Goal: Task Accomplishment & Management: Complete application form

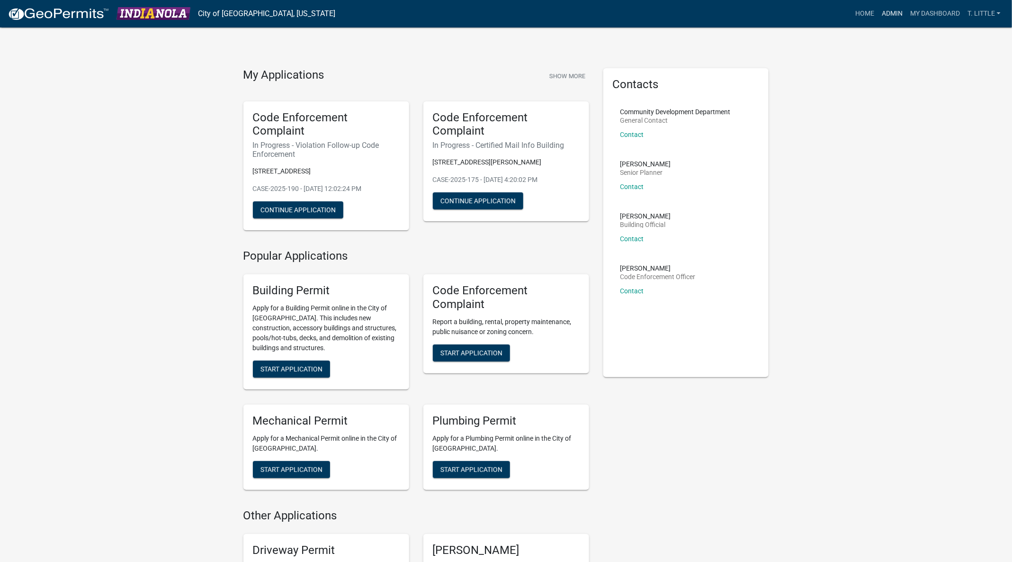
click at [882, 5] on link "Admin" at bounding box center [892, 14] width 28 height 18
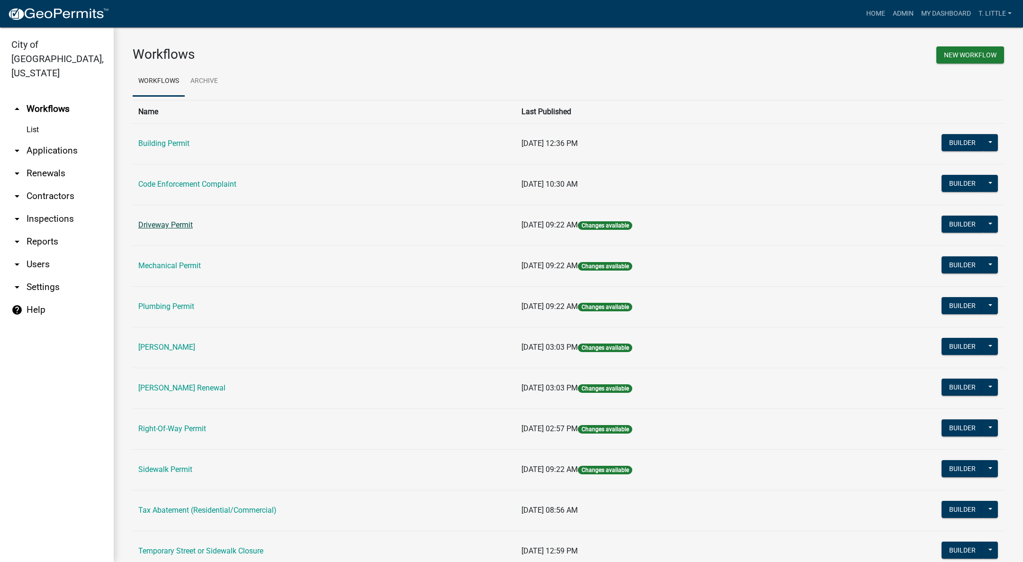
click at [184, 221] on link "Driveway Permit" at bounding box center [165, 224] width 54 height 9
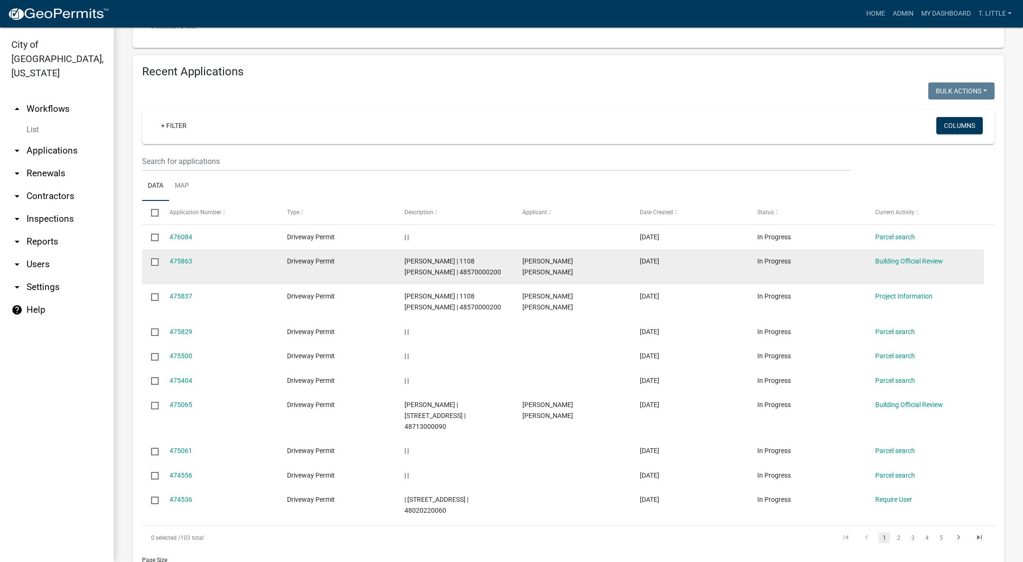
scroll to position [411, 0]
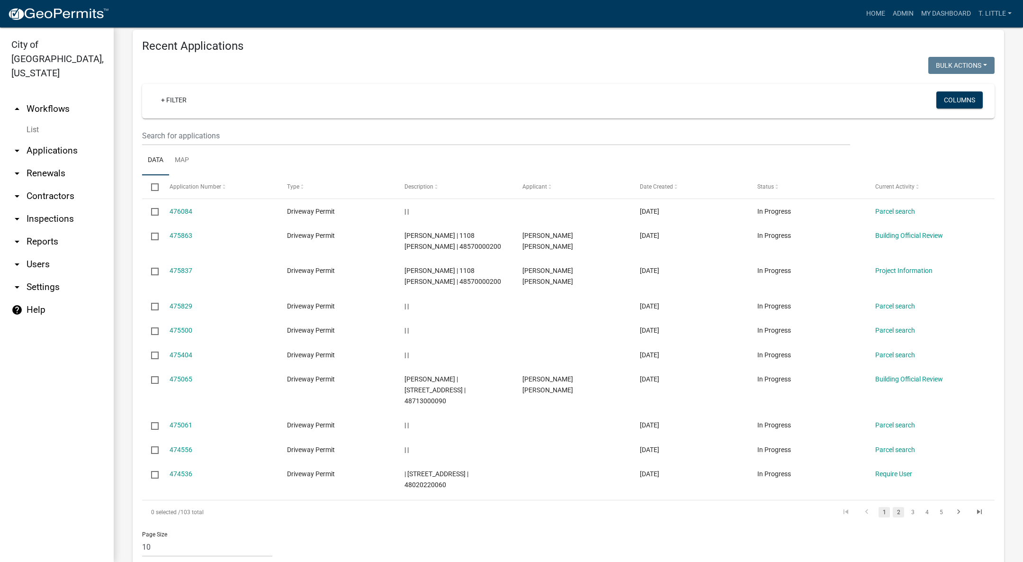
click at [893, 507] on link "2" at bounding box center [898, 512] width 11 height 10
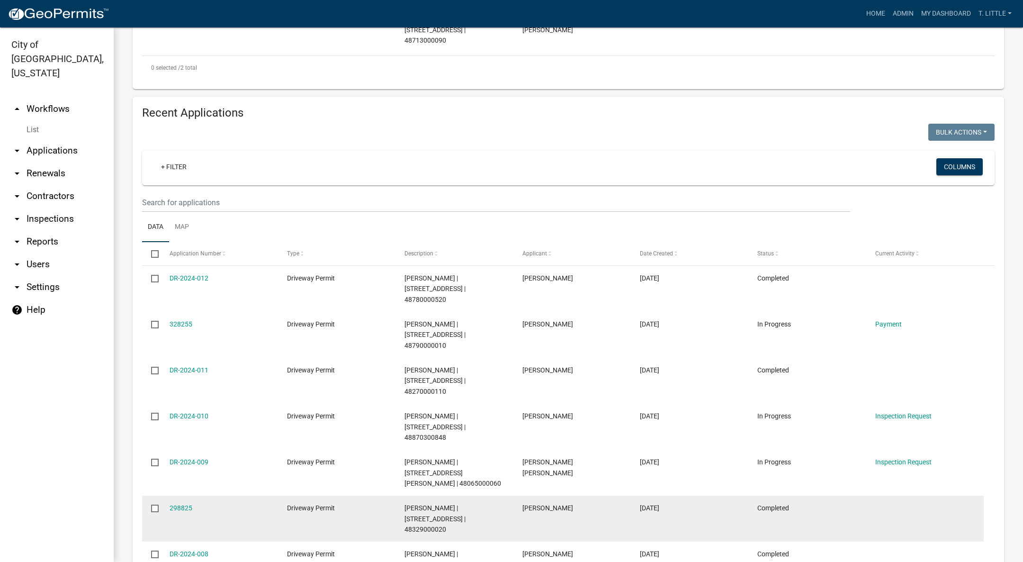
scroll to position [486, 0]
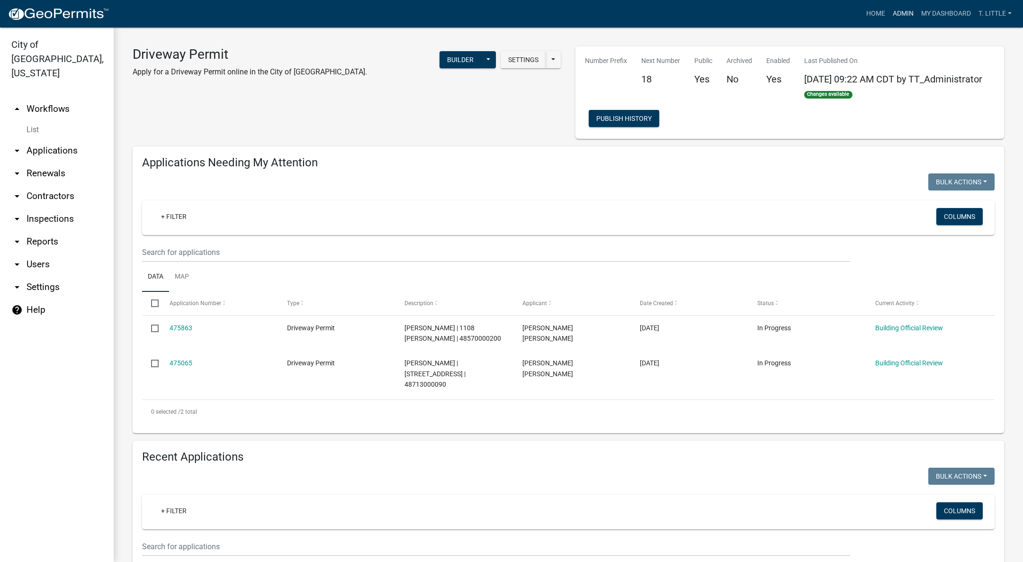
click at [909, 21] on link "Admin" at bounding box center [903, 14] width 28 height 18
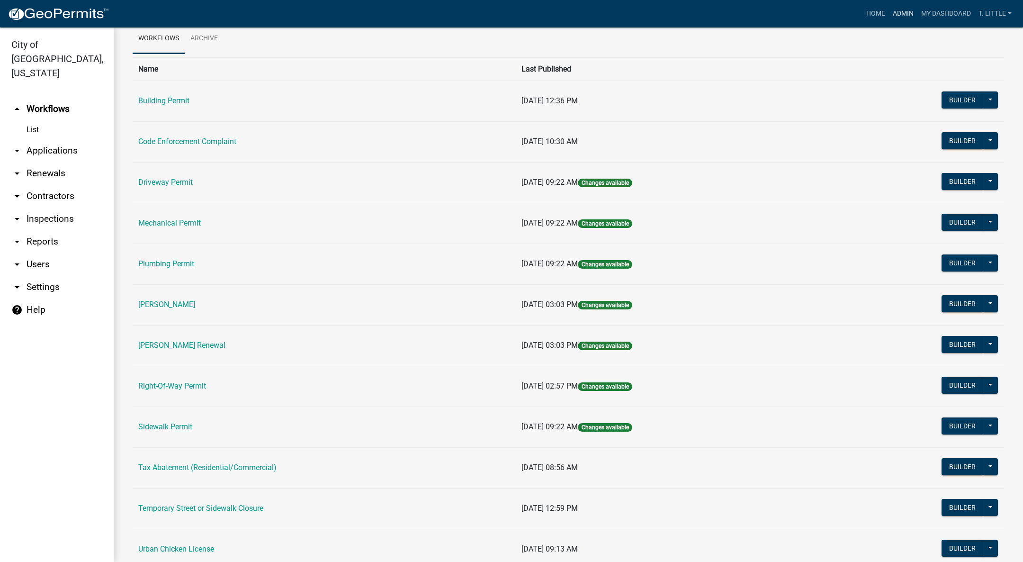
scroll to position [4, 0]
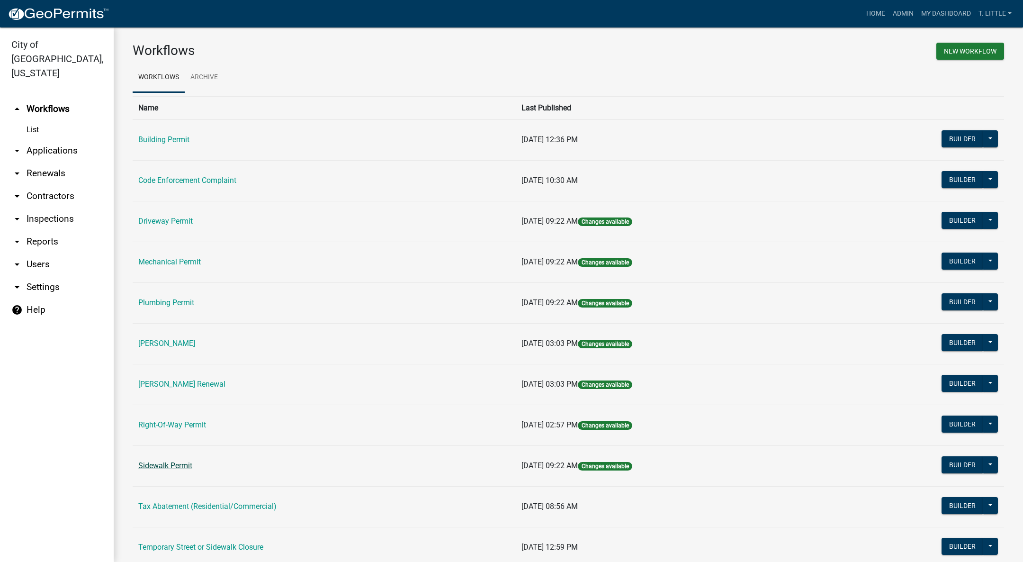
click at [162, 462] on link "Sidewalk Permit" at bounding box center [165, 465] width 54 height 9
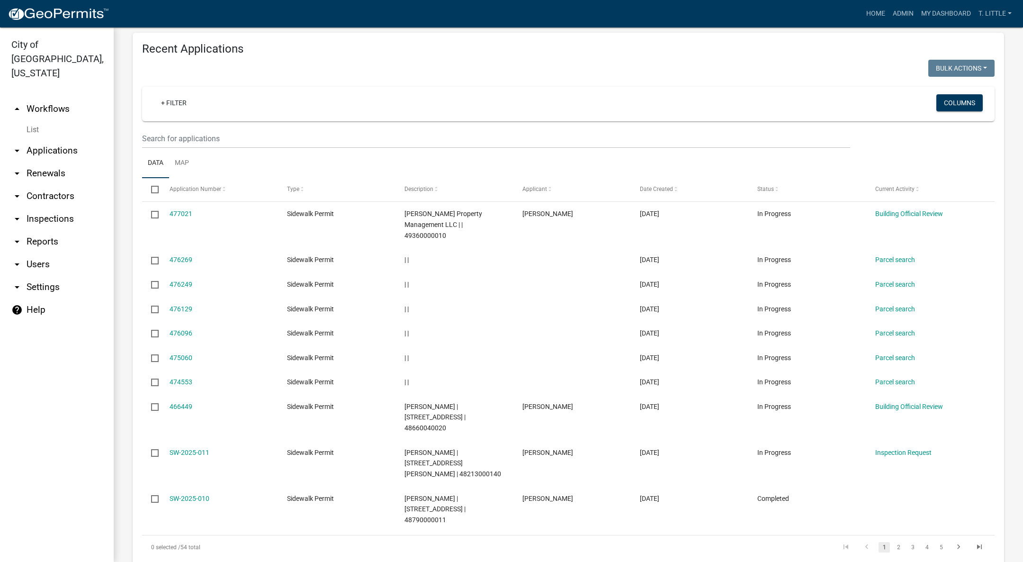
scroll to position [421, 0]
click at [893, 539] on link "2" at bounding box center [898, 544] width 11 height 10
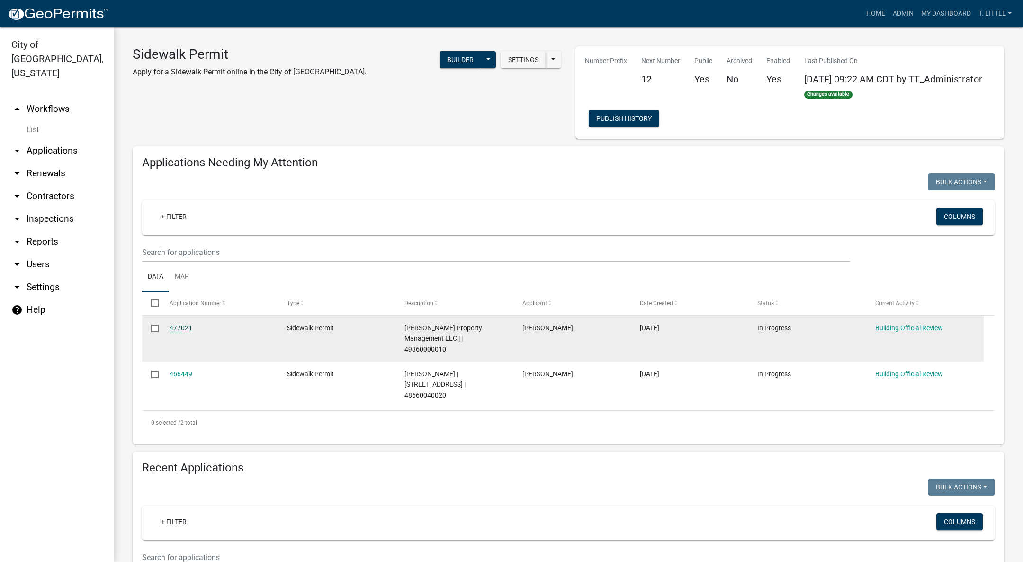
click at [189, 331] on link "477021" at bounding box center [181, 328] width 23 height 8
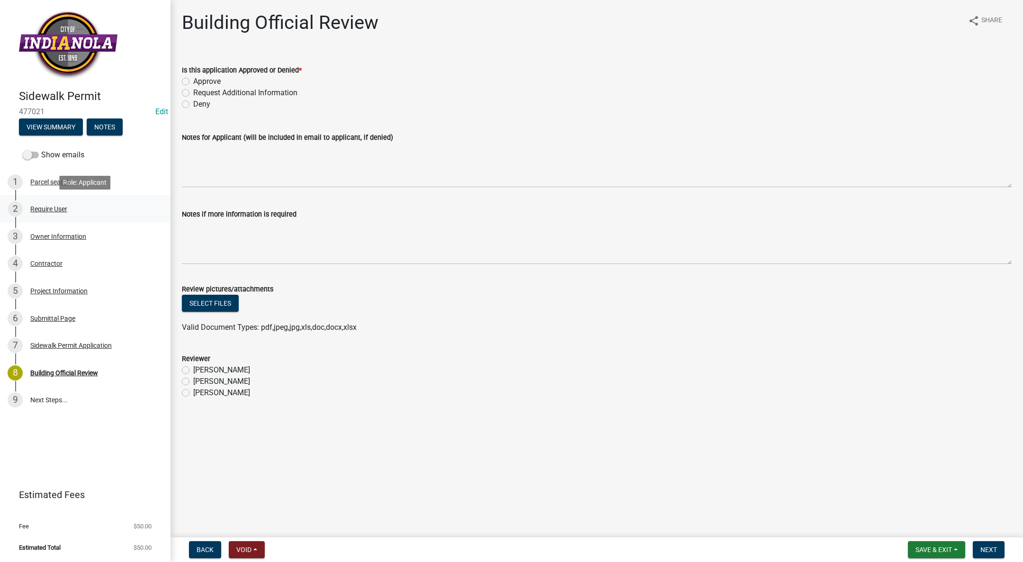
click at [53, 216] on div "2 Require User" at bounding box center [82, 208] width 148 height 15
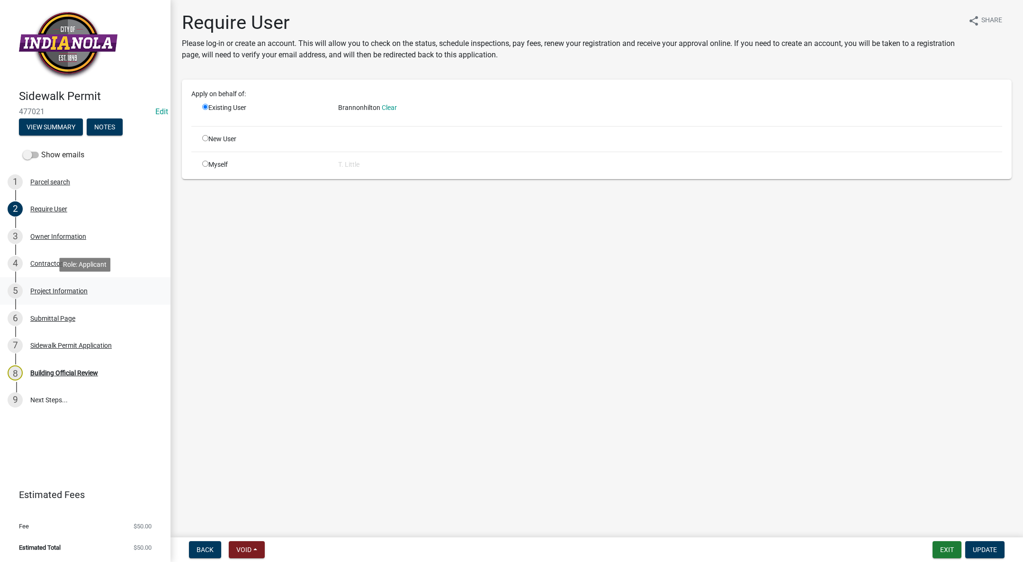
click at [65, 289] on div "Project Information" at bounding box center [58, 291] width 57 height 7
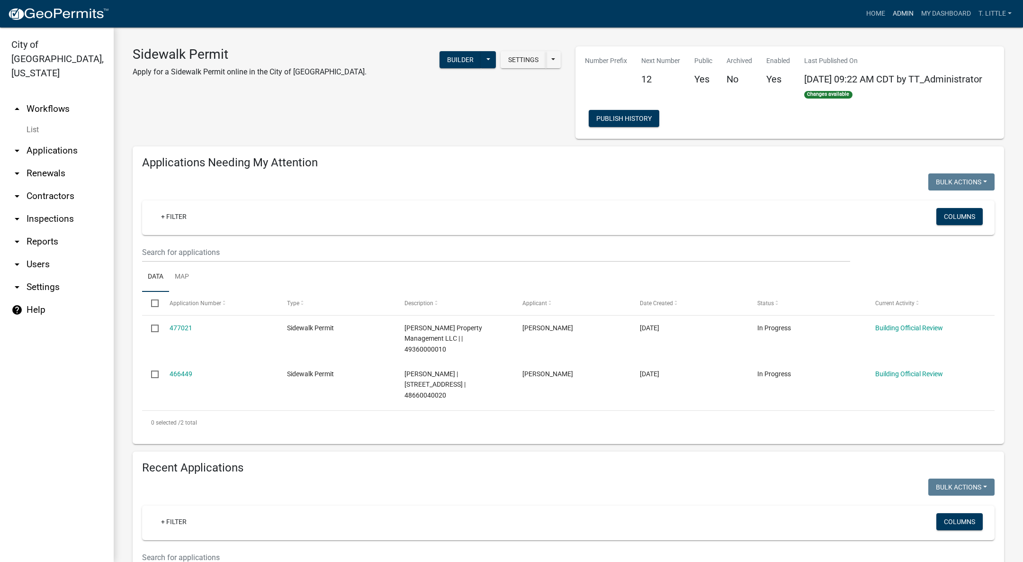
click at [901, 19] on link "Admin" at bounding box center [903, 14] width 28 height 18
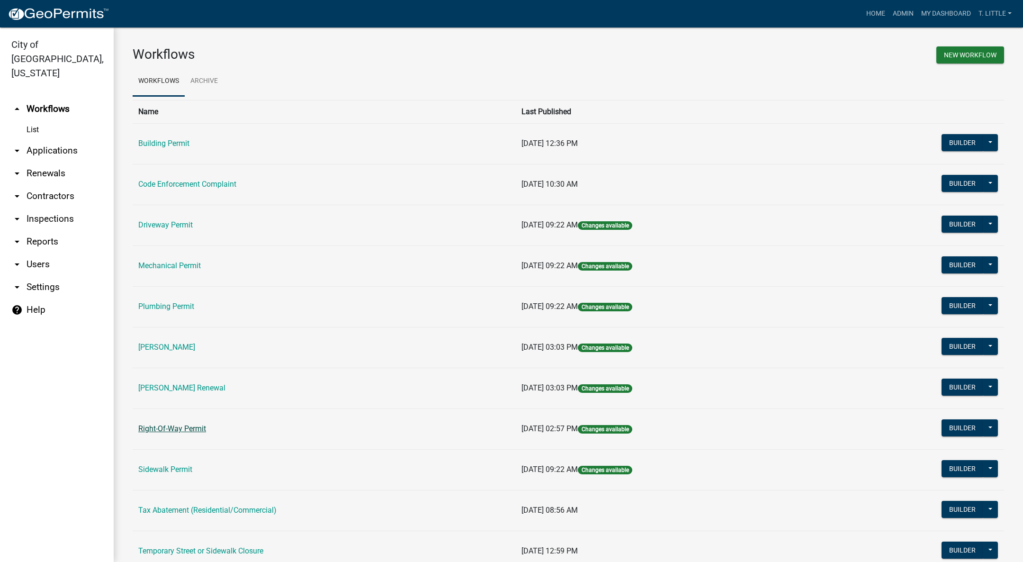
click at [200, 427] on link "Right-Of-Way Permit" at bounding box center [172, 428] width 68 height 9
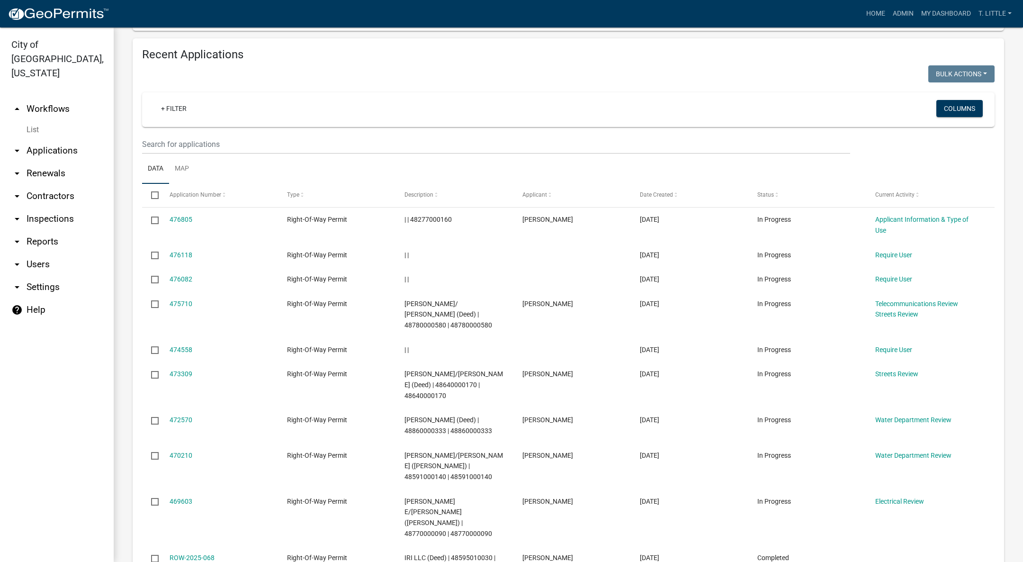
scroll to position [355, 0]
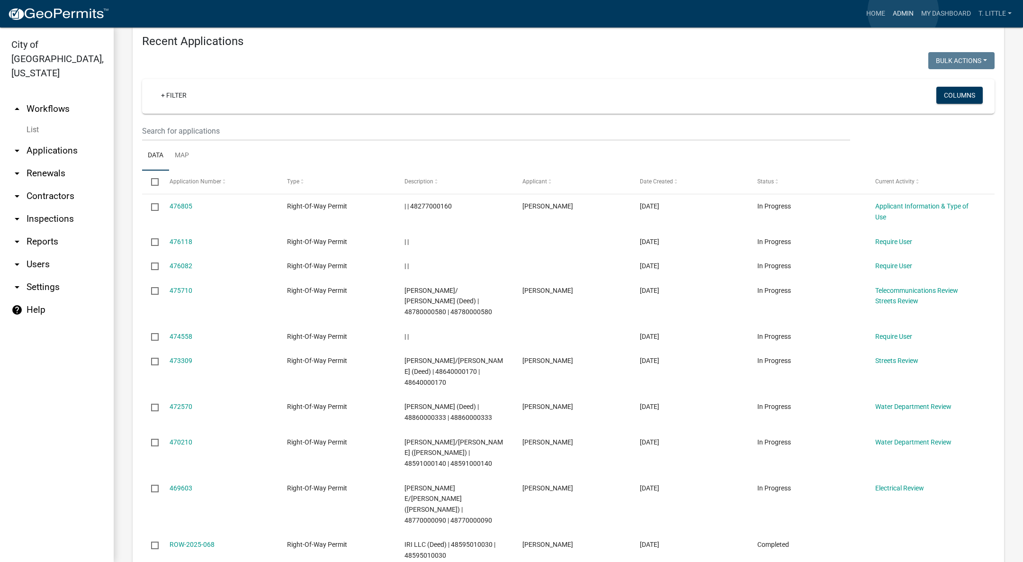
click at [903, 11] on link "Admin" at bounding box center [903, 14] width 28 height 18
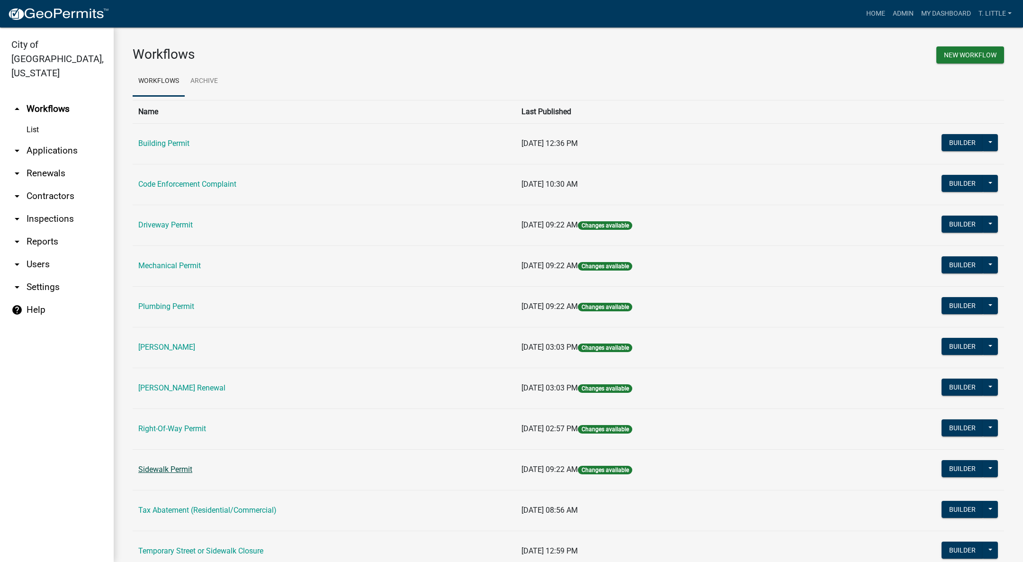
click at [172, 470] on link "Sidewalk Permit" at bounding box center [165, 469] width 54 height 9
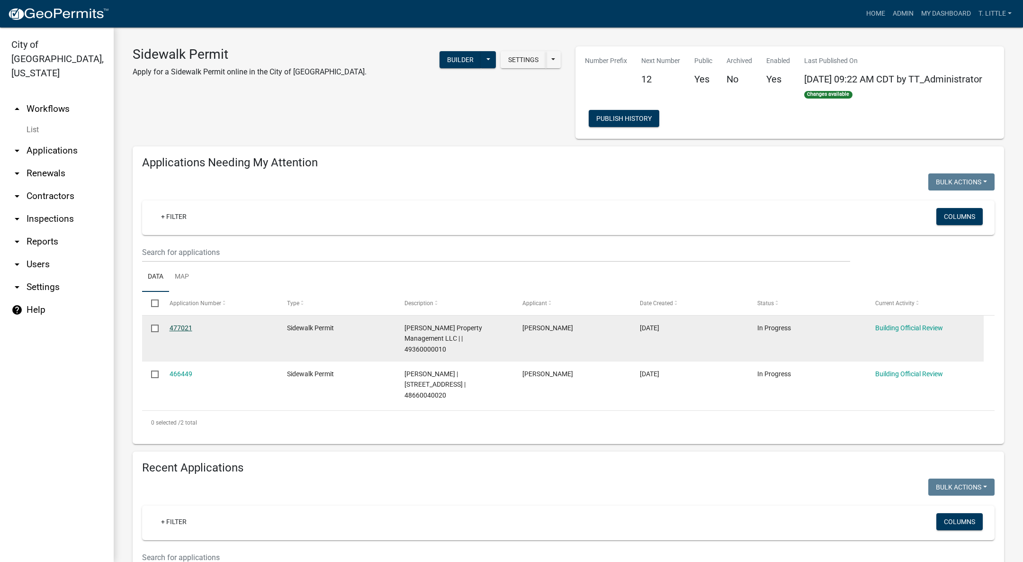
click at [177, 328] on link "477021" at bounding box center [181, 328] width 23 height 8
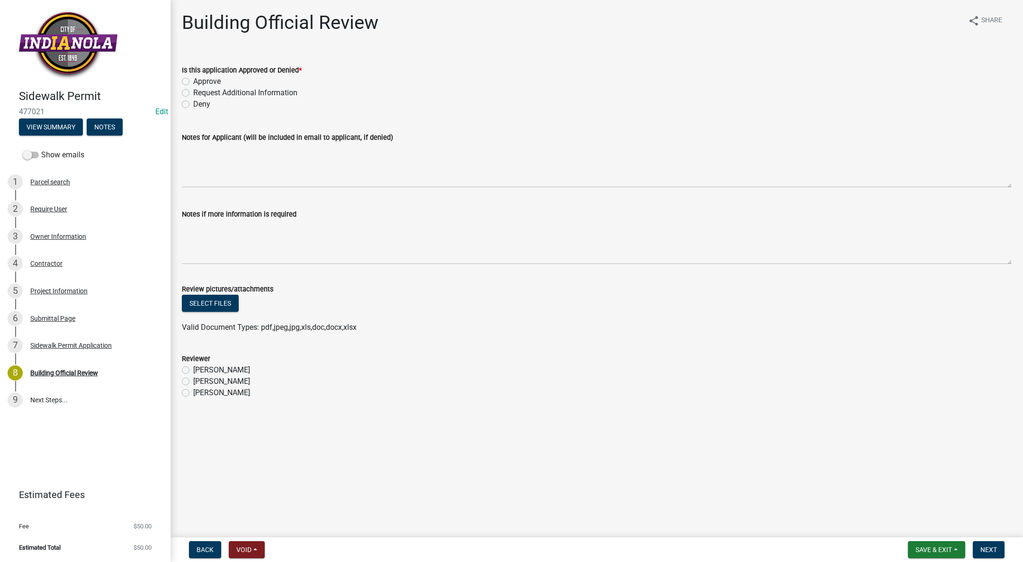
click at [193, 82] on label "Approve" at bounding box center [206, 81] width 27 height 11
click at [193, 82] on input "Approve" at bounding box center [196, 79] width 6 height 6
radio input "true"
click at [193, 370] on label "[PERSON_NAME]" at bounding box center [221, 369] width 57 height 11
click at [193, 370] on input "[PERSON_NAME]" at bounding box center [196, 367] width 6 height 6
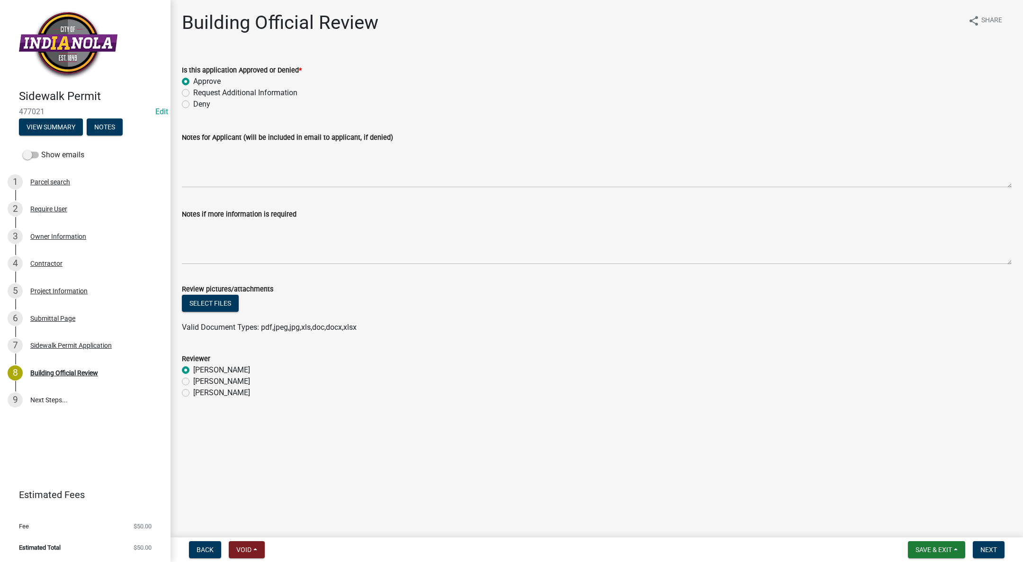
radio input "true"
click at [55, 367] on div "8 Building Official Review" at bounding box center [82, 372] width 148 height 15
click at [980, 543] on button "Next" at bounding box center [989, 549] width 32 height 17
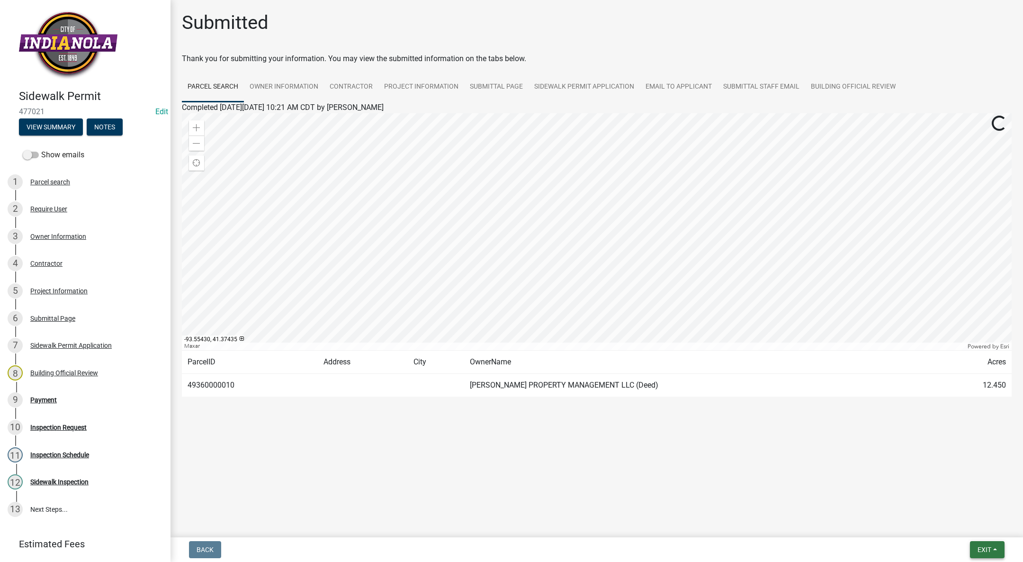
click at [990, 542] on button "Exit" at bounding box center [987, 549] width 35 height 17
click at [978, 525] on button "Save & Exit" at bounding box center [967, 524] width 76 height 23
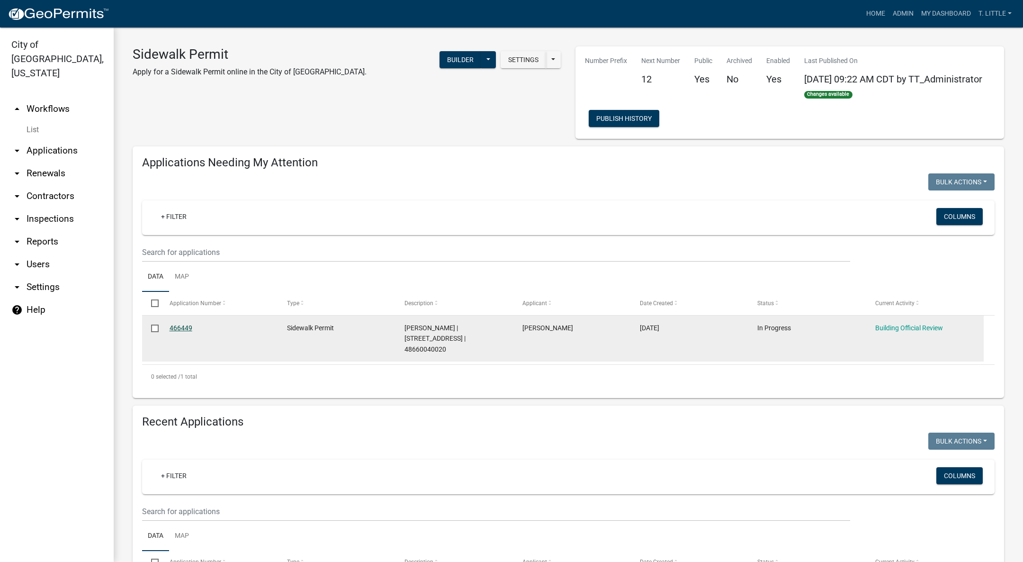
click at [176, 329] on link "466449" at bounding box center [181, 328] width 23 height 8
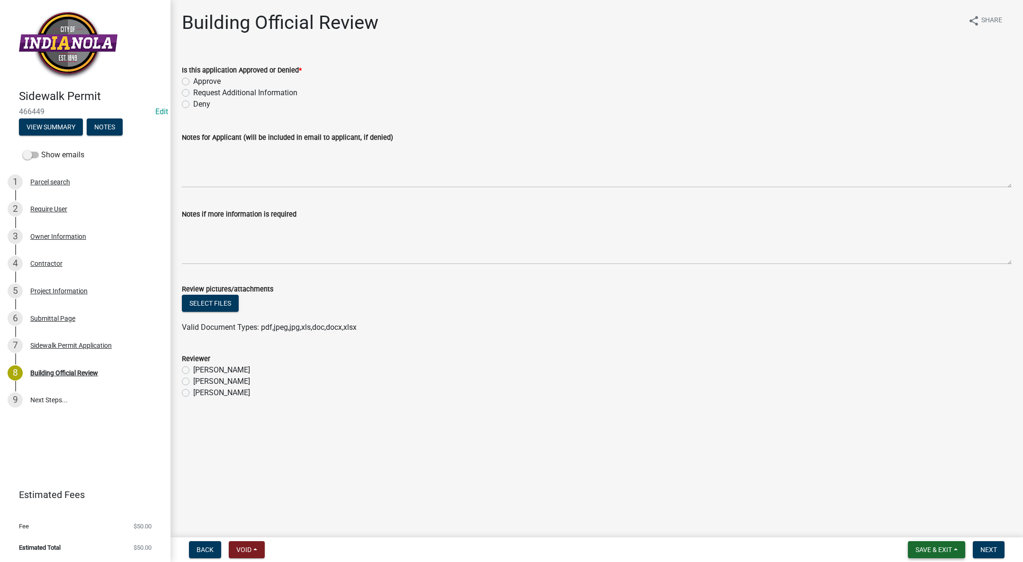
click at [924, 544] on button "Save & Exit" at bounding box center [936, 549] width 57 height 17
click at [918, 530] on button "Save & Exit" at bounding box center [928, 524] width 76 height 23
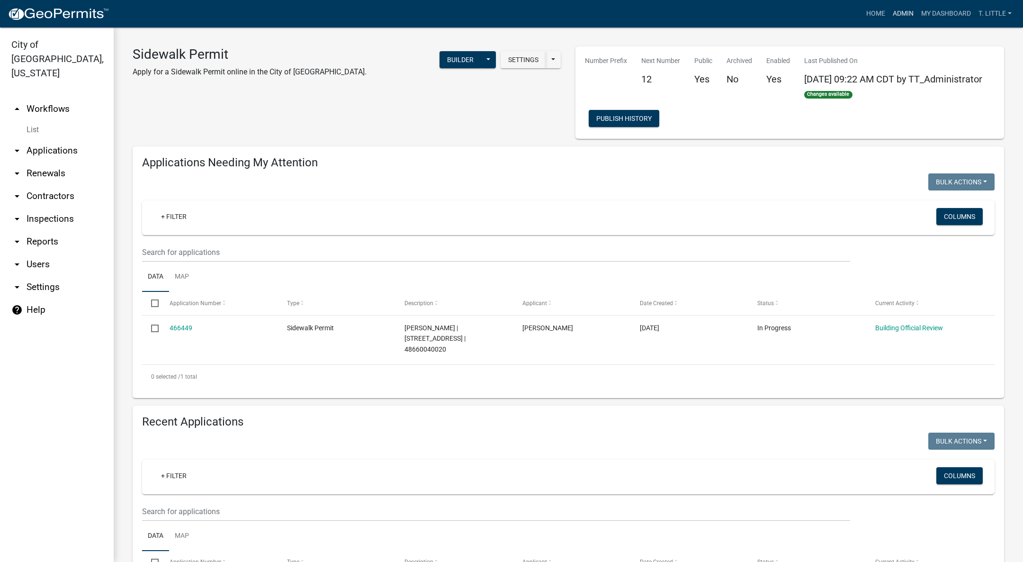
click at [896, 15] on link "Admin" at bounding box center [903, 14] width 28 height 18
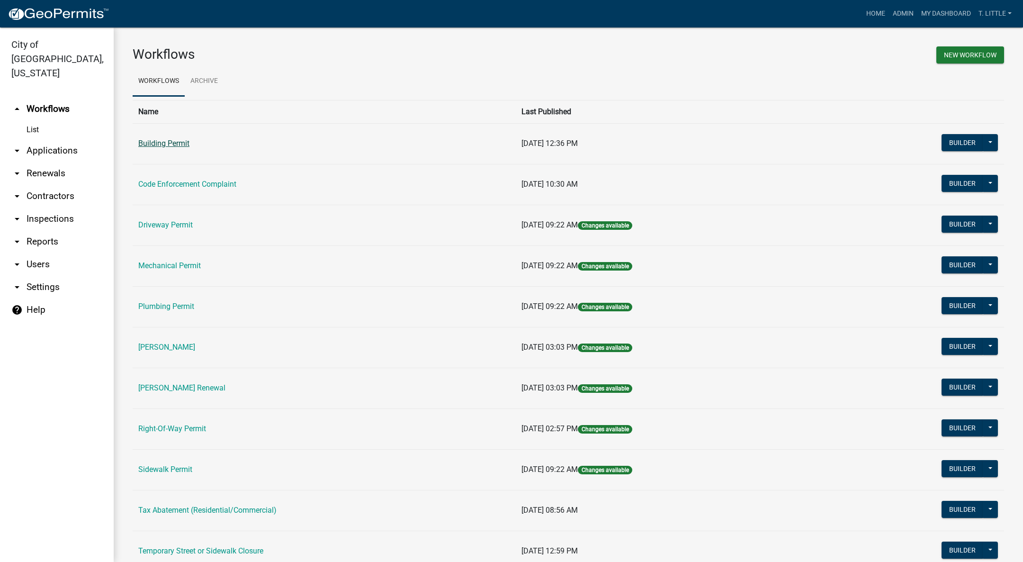
click at [175, 144] on link "Building Permit" at bounding box center [163, 143] width 51 height 9
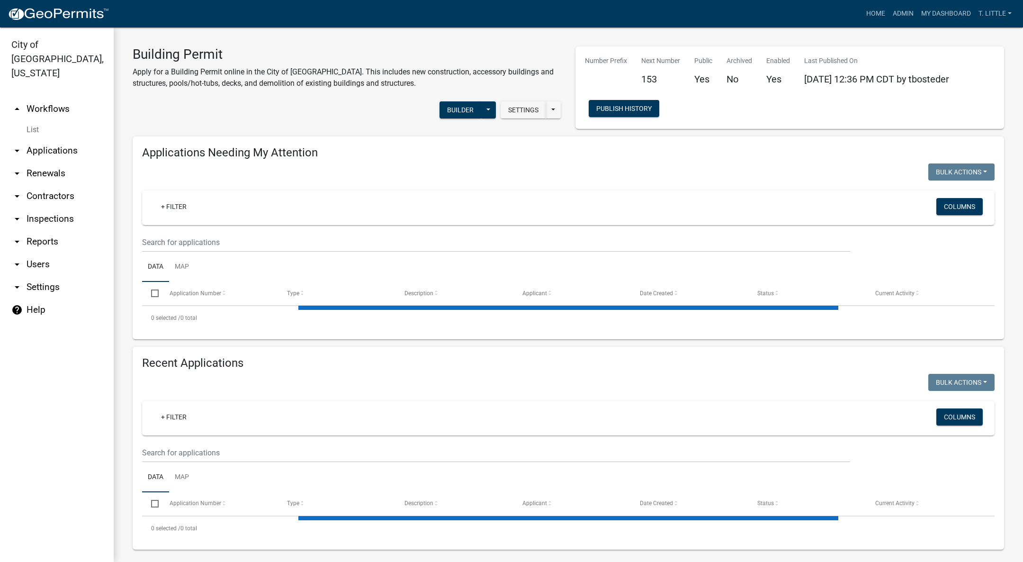
select select "3: 100"
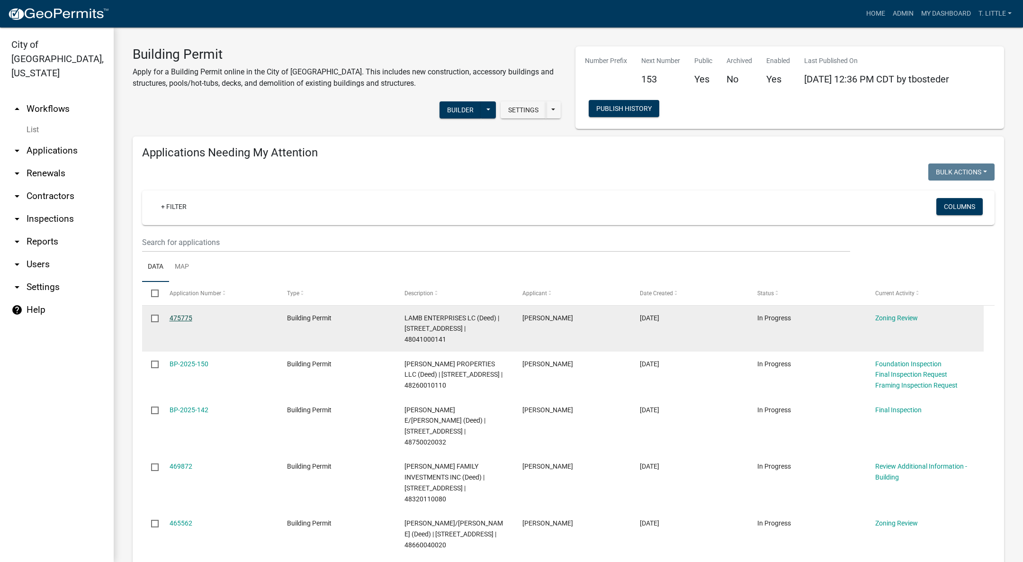
click at [188, 316] on link "475775" at bounding box center [181, 318] width 23 height 8
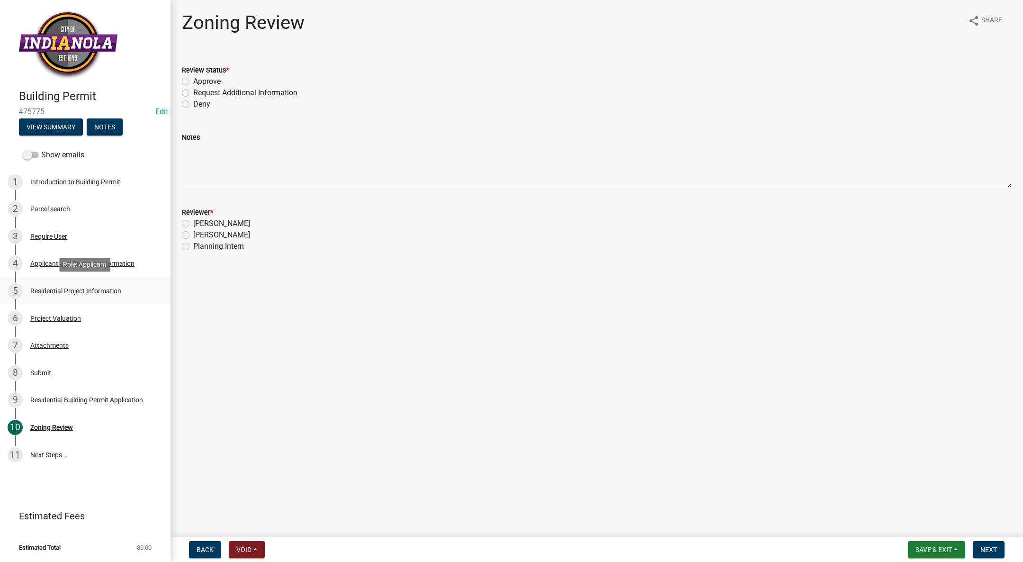
click at [78, 289] on div "Residential Project Information" at bounding box center [75, 291] width 91 height 7
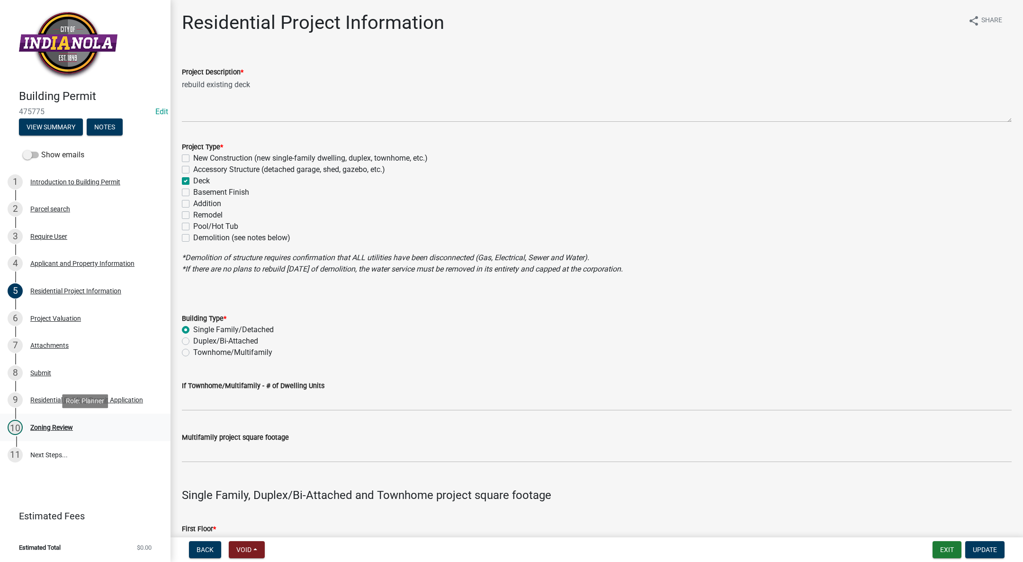
click at [47, 422] on div "10 Zoning Review" at bounding box center [82, 427] width 148 height 15
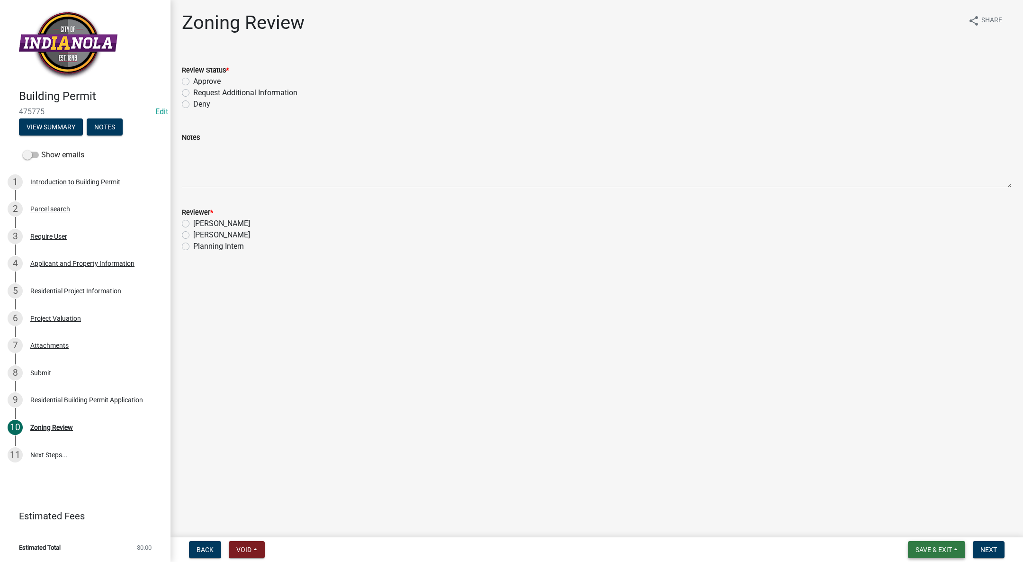
click at [948, 552] on span "Save & Exit" at bounding box center [934, 550] width 36 height 8
click at [940, 528] on button "Save & Exit" at bounding box center [928, 524] width 76 height 23
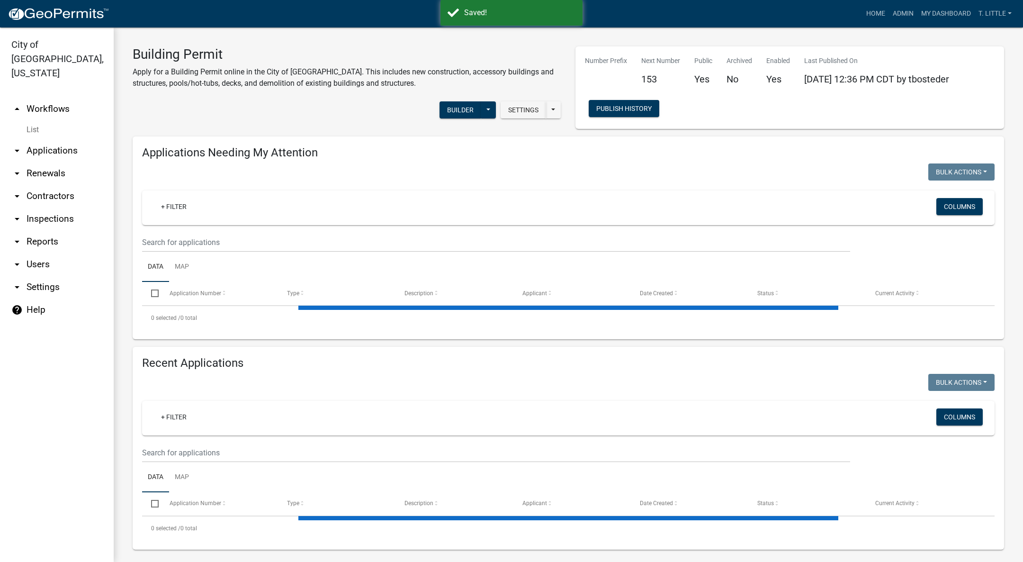
select select "3: 100"
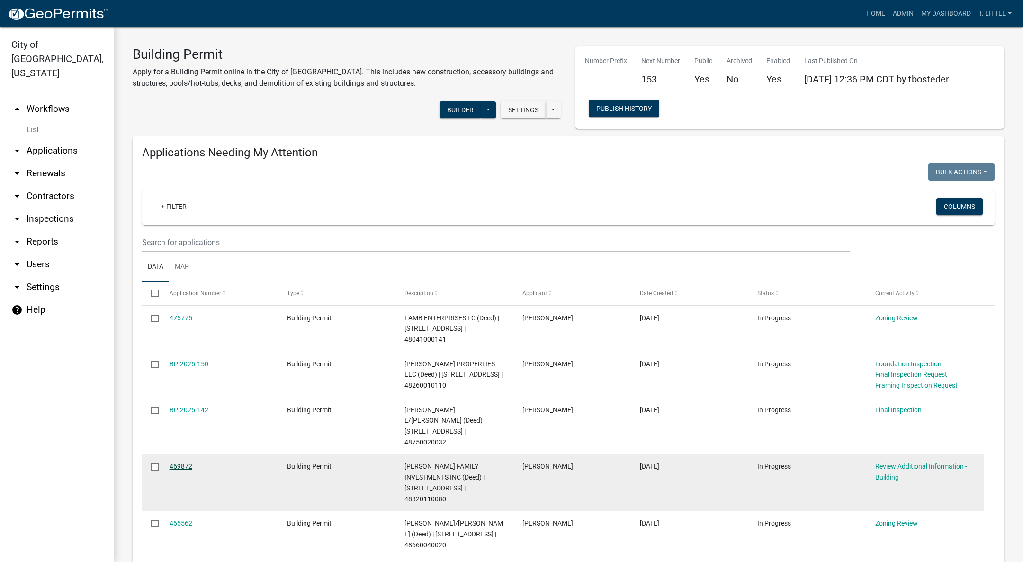
click at [183, 462] on link "469872" at bounding box center [181, 466] width 23 height 8
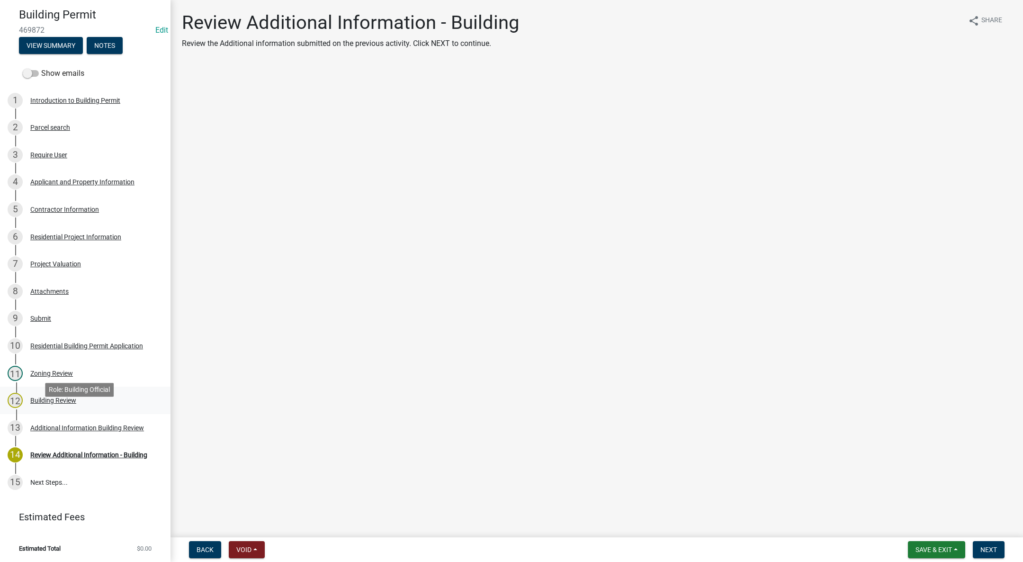
scroll to position [82, 0]
click at [69, 32] on span "469872" at bounding box center [85, 29] width 133 height 9
click at [68, 39] on button "View Summary" at bounding box center [51, 44] width 64 height 17
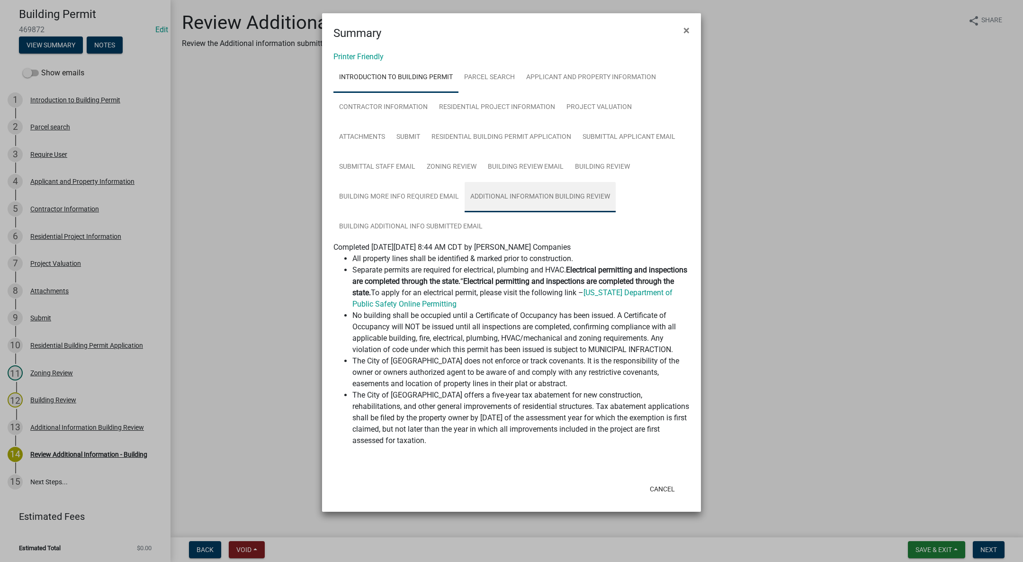
click at [528, 193] on link "Additional Information Building Review" at bounding box center [540, 197] width 151 height 30
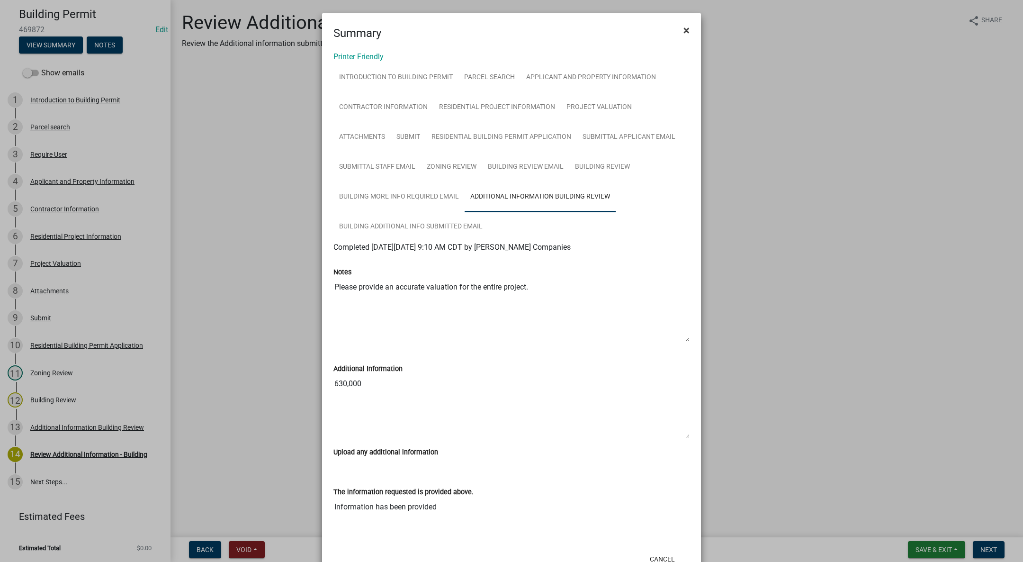
click at [685, 29] on button "×" at bounding box center [686, 30] width 21 height 27
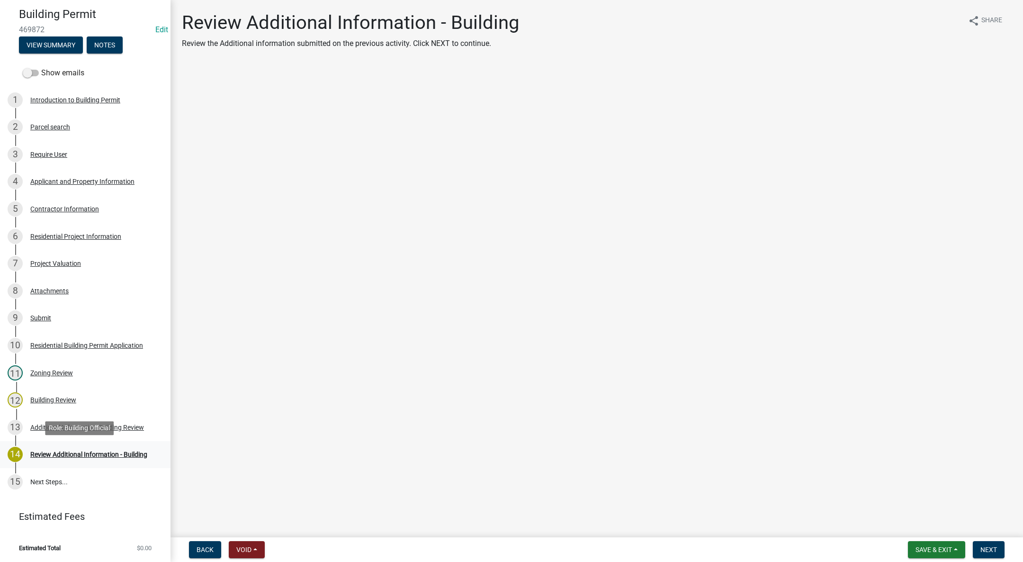
click at [41, 456] on div "Review Additional Information - Building" at bounding box center [88, 454] width 117 height 7
click at [977, 542] on button "Next" at bounding box center [989, 549] width 32 height 17
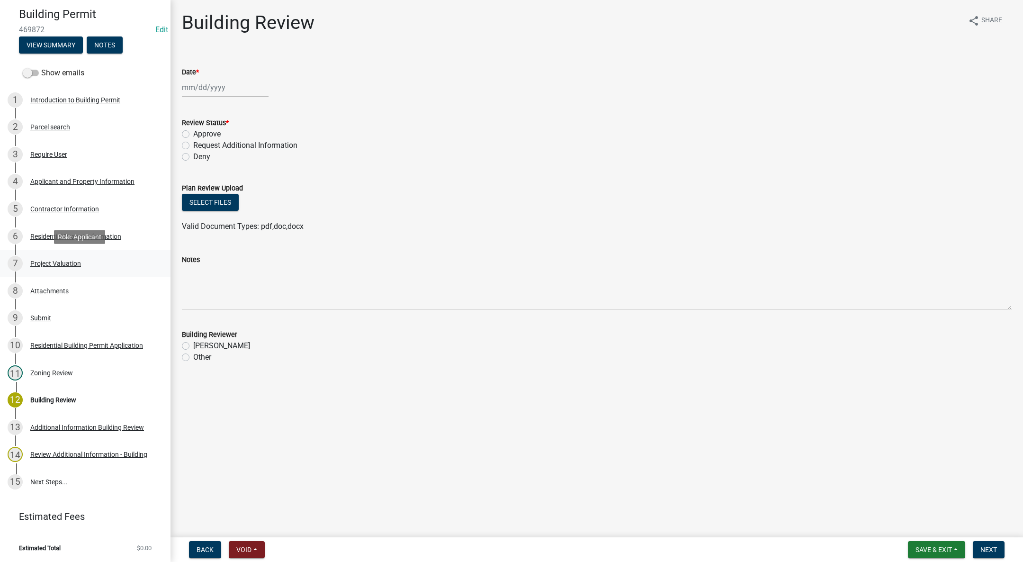
click at [80, 264] on div "Project Valuation" at bounding box center [55, 263] width 51 height 7
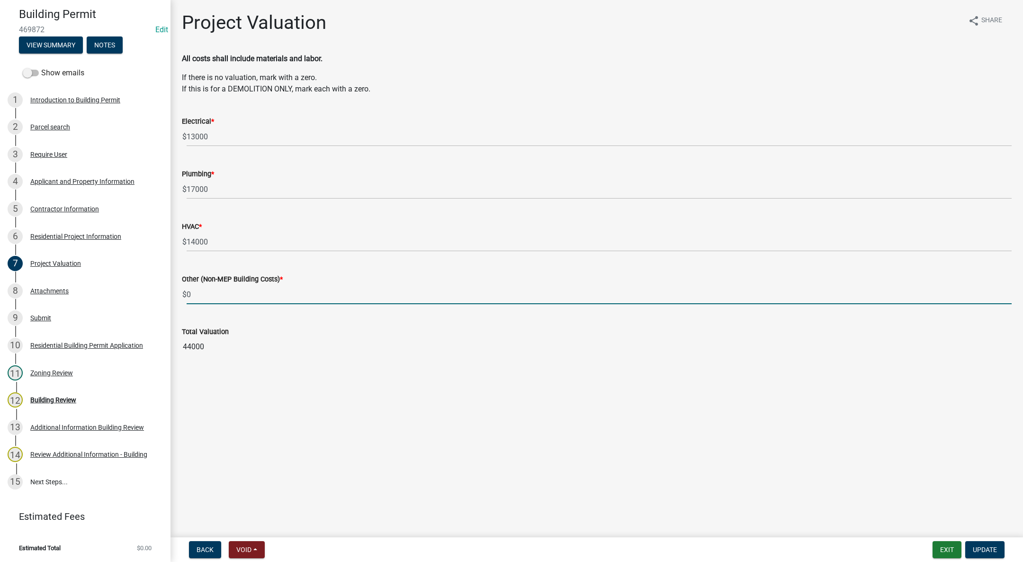
click at [198, 296] on input "0" at bounding box center [599, 294] width 825 height 19
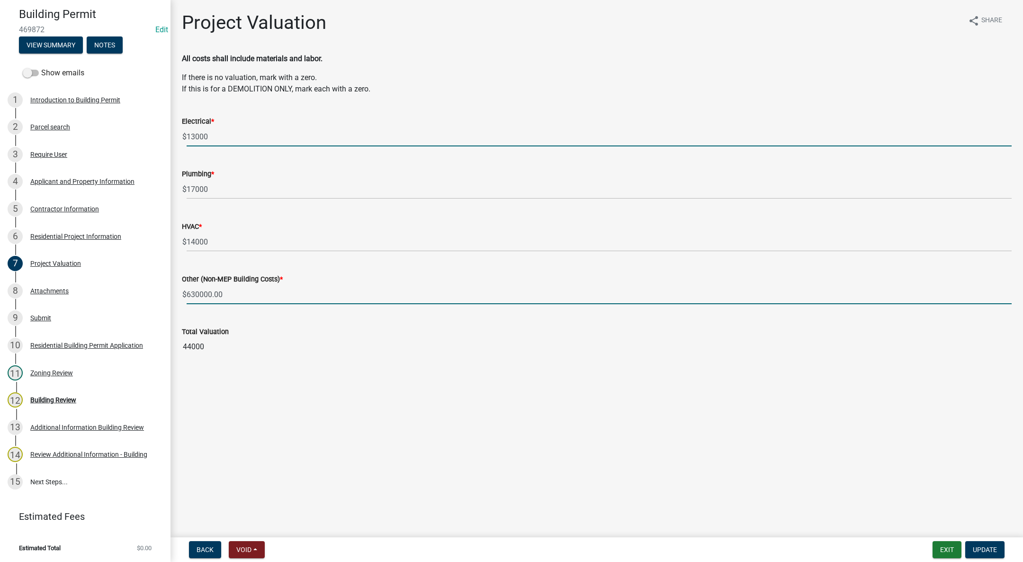
type input "630000"
click at [498, 135] on input "13000" at bounding box center [599, 136] width 825 height 19
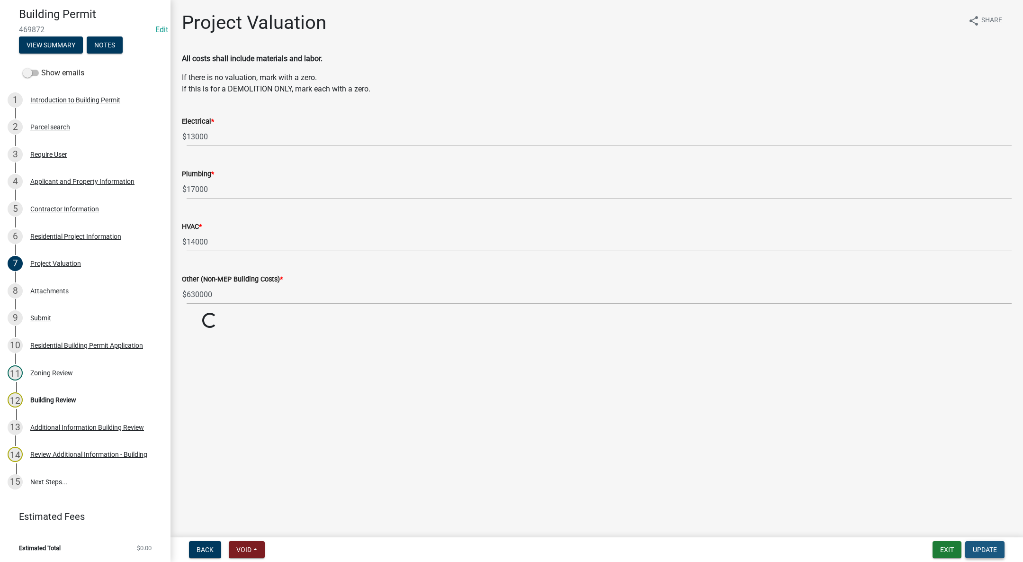
click at [979, 543] on button "Update" at bounding box center [984, 549] width 39 height 17
click at [980, 548] on span "Update" at bounding box center [985, 550] width 24 height 8
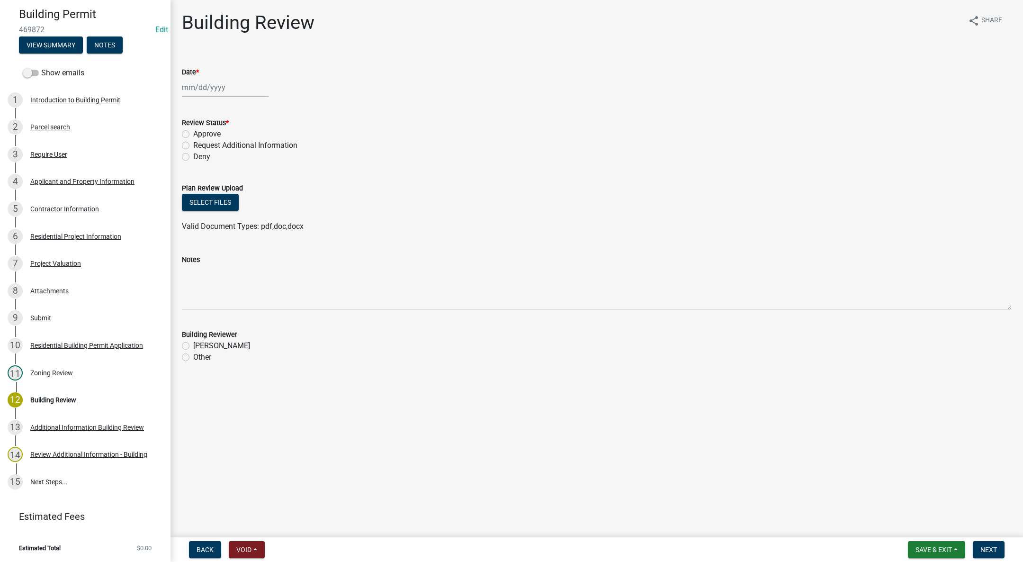
select select "9"
select select "2025"
click at [198, 89] on div "[PERSON_NAME] Feb Mar Apr [PERSON_NAME][DATE] Oct Nov [DATE] 1526 1527 1528 152…" at bounding box center [225, 87] width 87 height 19
click at [237, 152] on div "11" at bounding box center [236, 152] width 15 height 15
type input "[DATE]"
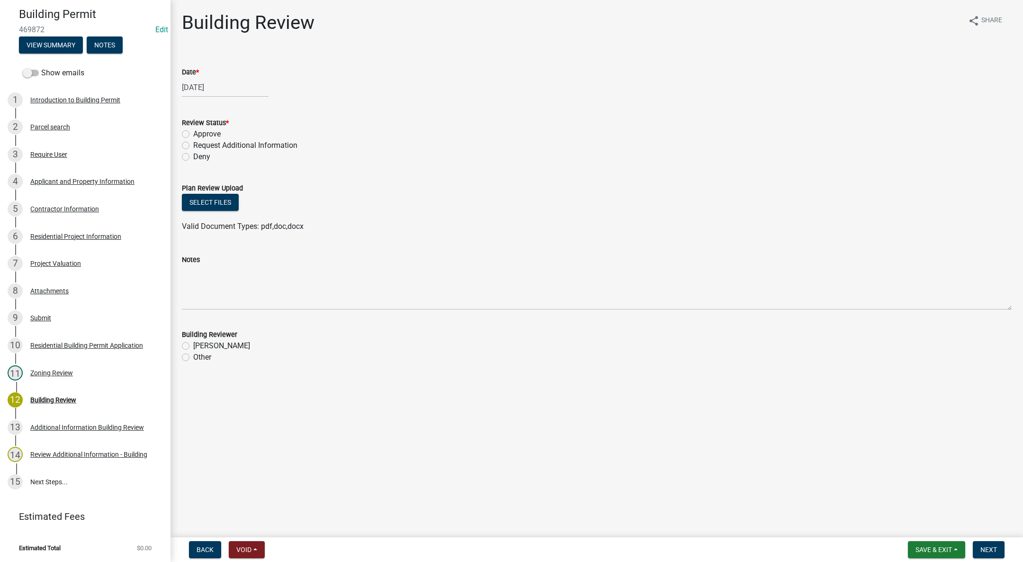
click at [193, 134] on label "Approve" at bounding box center [206, 133] width 27 height 11
click at [193, 134] on input "Approve" at bounding box center [196, 131] width 6 height 6
radio input "true"
click at [193, 346] on label "[PERSON_NAME]" at bounding box center [221, 345] width 57 height 11
click at [193, 346] on input "[PERSON_NAME]" at bounding box center [196, 343] width 6 height 6
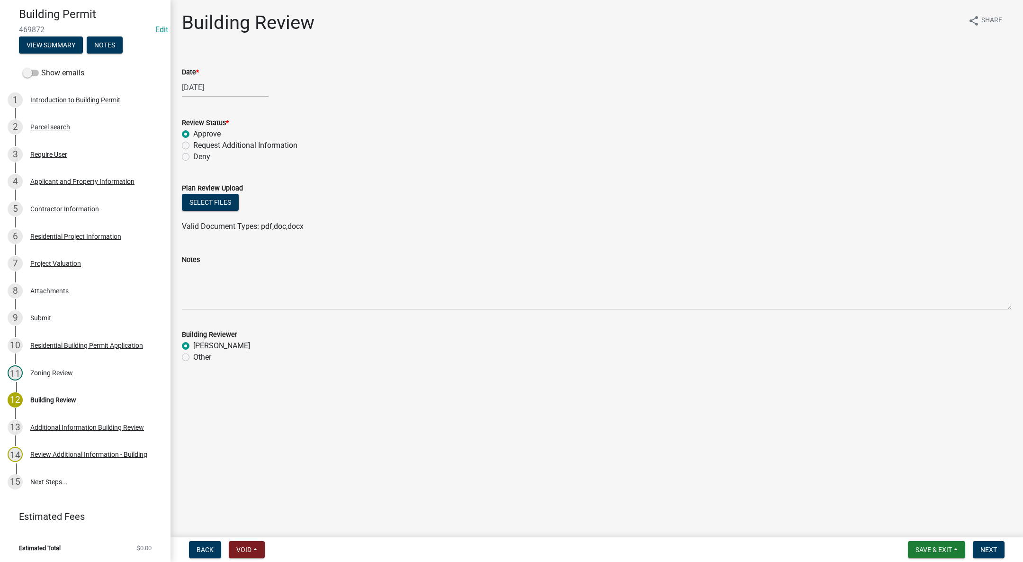
radio input "true"
click at [996, 548] on span "Next" at bounding box center [988, 550] width 17 height 8
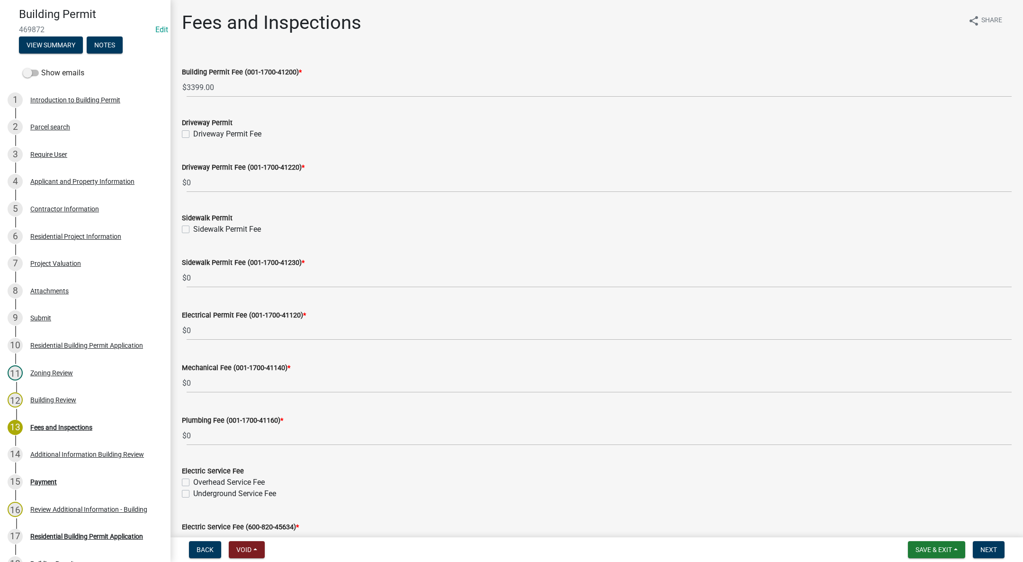
click at [193, 133] on label "Driveway Permit Fee" at bounding box center [227, 133] width 68 height 11
click at [193, 133] on input "Driveway Permit Fee" at bounding box center [196, 131] width 6 height 6
checkbox input "true"
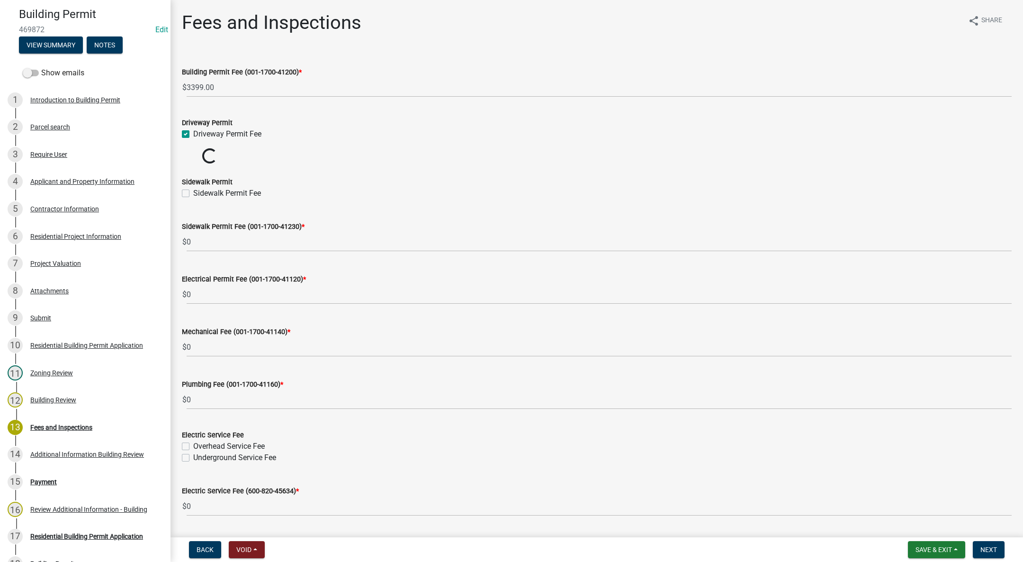
click at [187, 199] on wm-data-entity-input "Sidewalk Permit Sidewalk Permit Fee" at bounding box center [597, 186] width 830 height 43
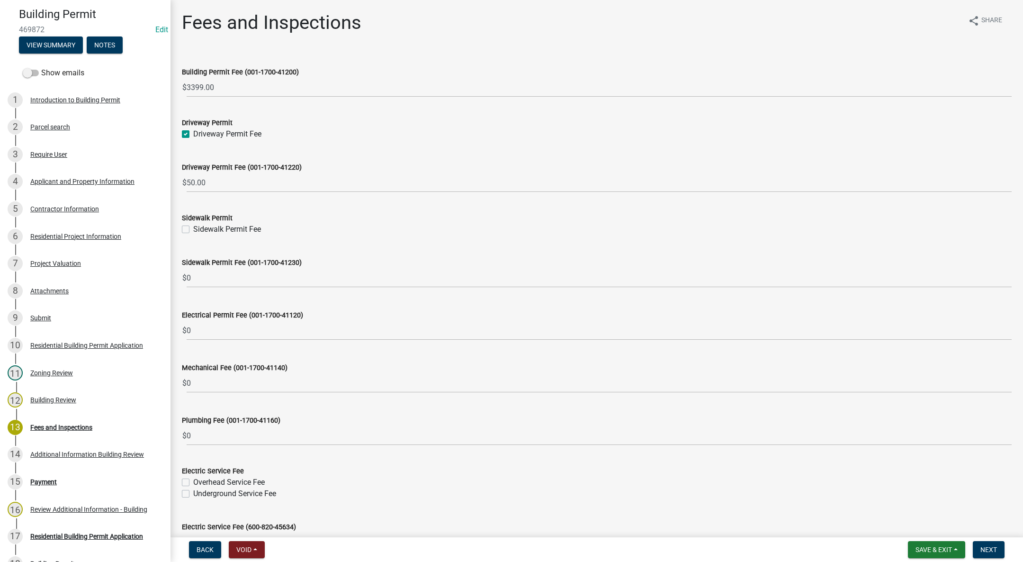
click at [185, 196] on wm-data-entity-input "Driveway Permit Fee (001-1700-41220) $ 50.00" at bounding box center [597, 174] width 830 height 53
click at [193, 227] on label "Sidewalk Permit Fee" at bounding box center [227, 229] width 68 height 11
click at [193, 227] on input "Sidewalk Permit Fee" at bounding box center [196, 227] width 6 height 6
checkbox input "true"
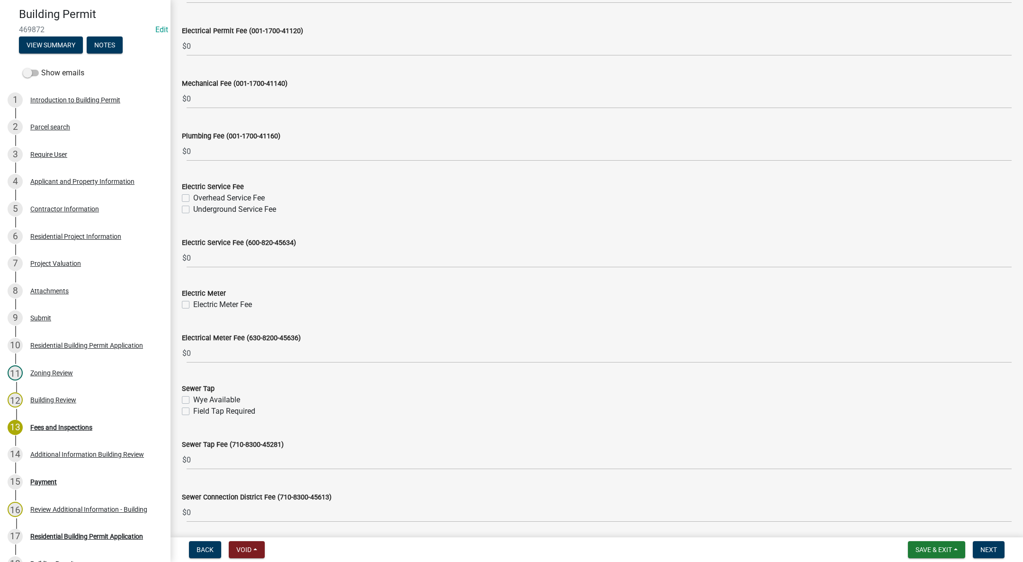
scroll to position [320, 0]
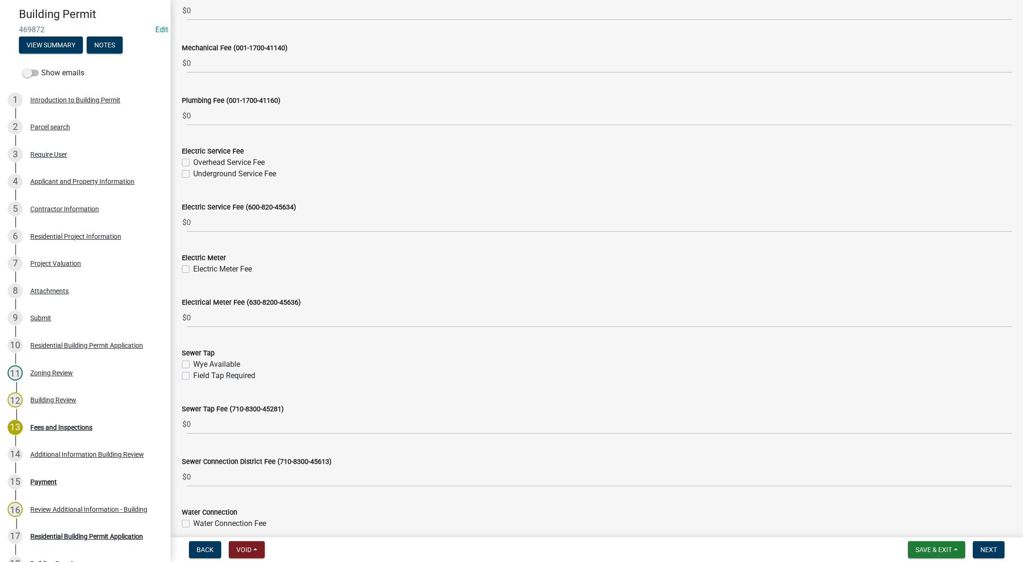
click at [193, 174] on label "Underground Service Fee" at bounding box center [234, 173] width 83 height 11
click at [193, 174] on input "Underground Service Fee" at bounding box center [196, 171] width 6 height 6
checkbox input "true"
checkbox input "false"
checkbox input "true"
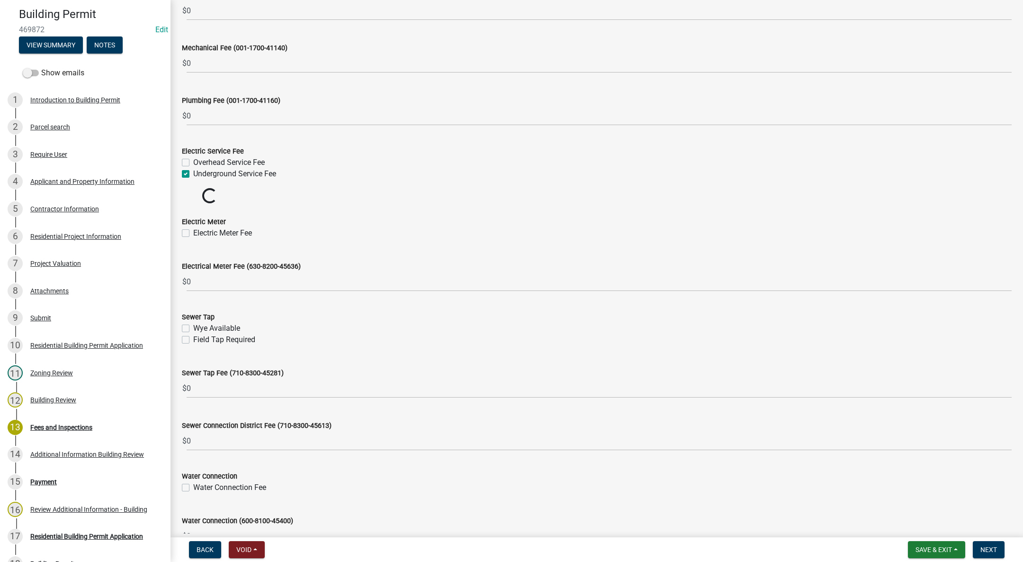
click at [193, 230] on label "Electric Meter Fee" at bounding box center [222, 232] width 59 height 11
click at [193, 230] on input "Electric Meter Fee" at bounding box center [196, 230] width 6 height 6
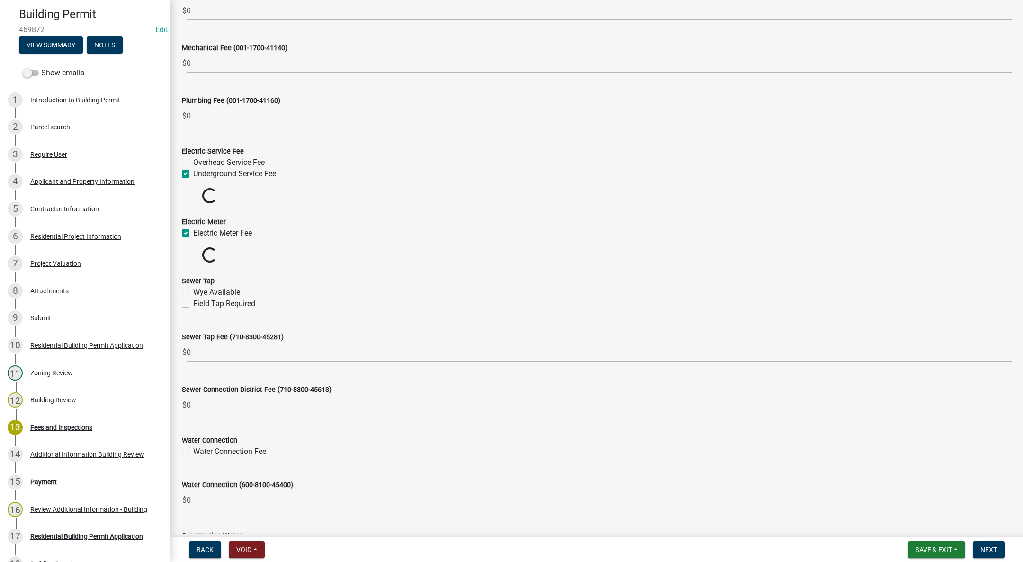
checkbox input "true"
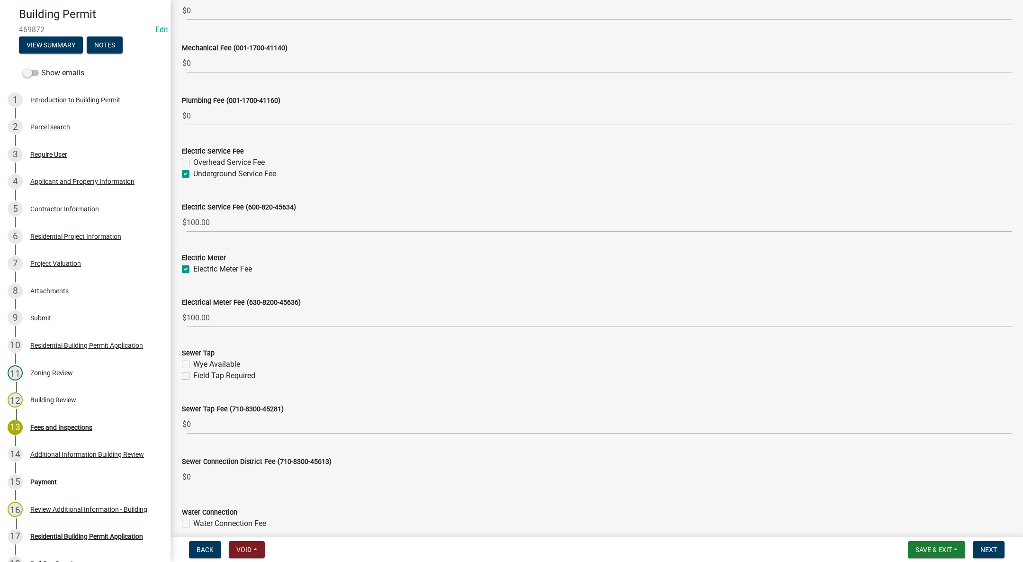
click at [193, 372] on label "Field Tap Required" at bounding box center [224, 375] width 62 height 11
click at [193, 372] on input "Field Tap Required" at bounding box center [196, 373] width 6 height 6
checkbox input "true"
checkbox input "false"
checkbox input "true"
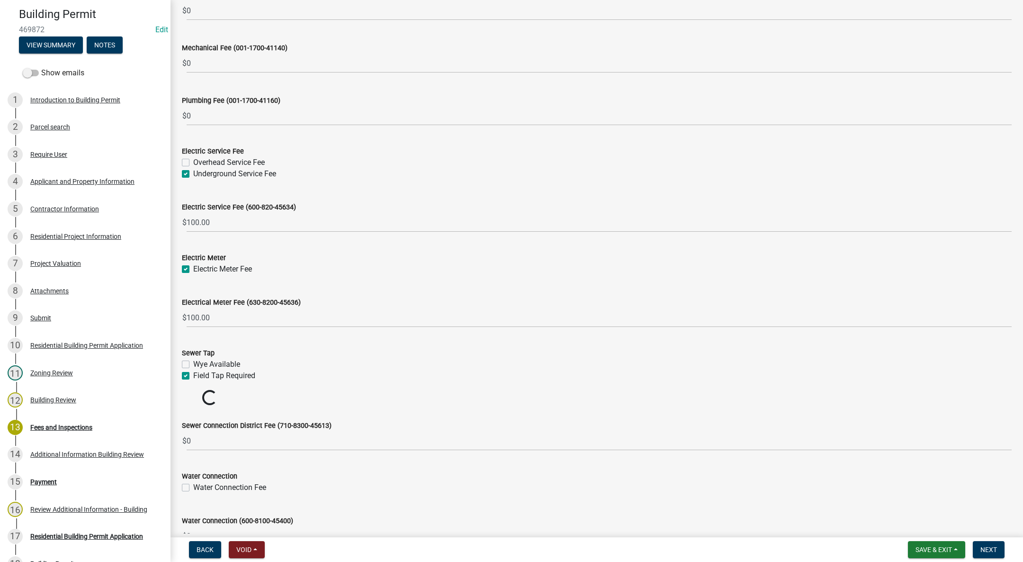
scroll to position [462, 0]
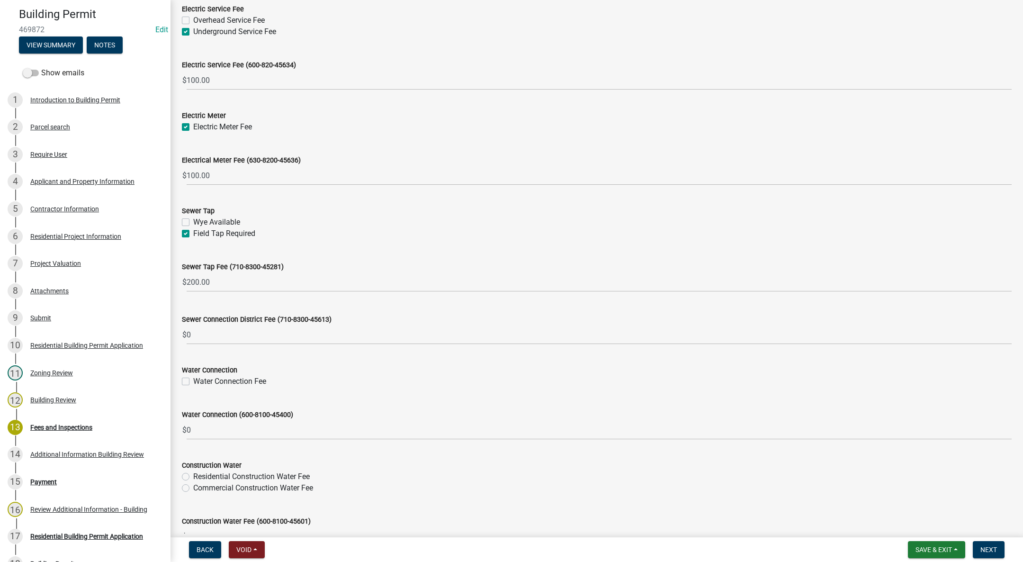
click at [193, 223] on label "Wye Available" at bounding box center [216, 221] width 47 height 11
click at [193, 223] on input "Wye Available" at bounding box center [196, 219] width 6 height 6
checkbox input "true"
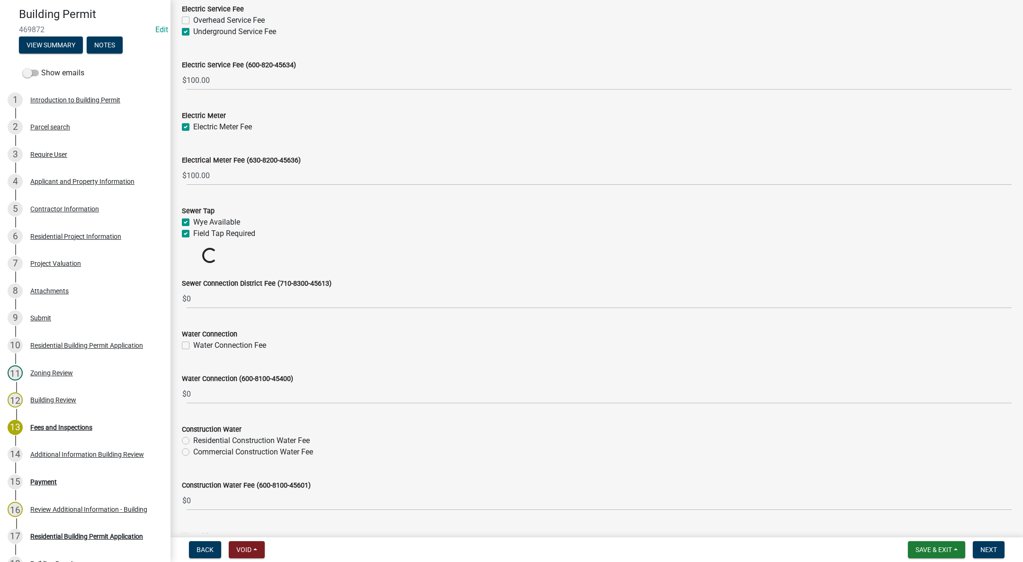
click at [193, 234] on label "Field Tap Required" at bounding box center [224, 233] width 62 height 11
click at [193, 234] on input "Field Tap Required" at bounding box center [196, 231] width 6 height 6
checkbox input "false"
checkbox input "true"
checkbox input "false"
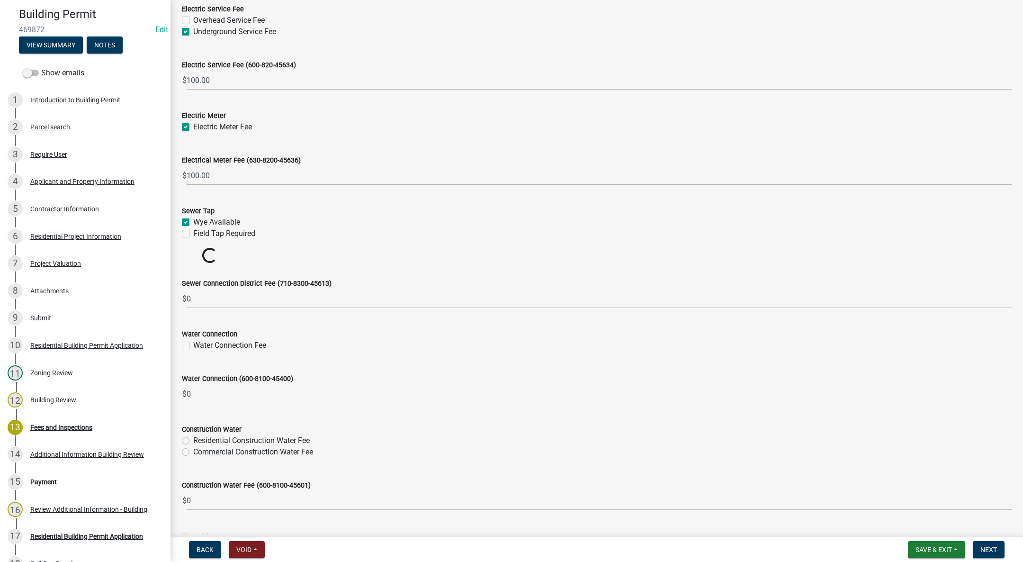
click at [193, 344] on label "Water Connection Fee" at bounding box center [229, 345] width 73 height 11
click at [193, 344] on input "Water Connection Fee" at bounding box center [196, 343] width 6 height 6
checkbox input "true"
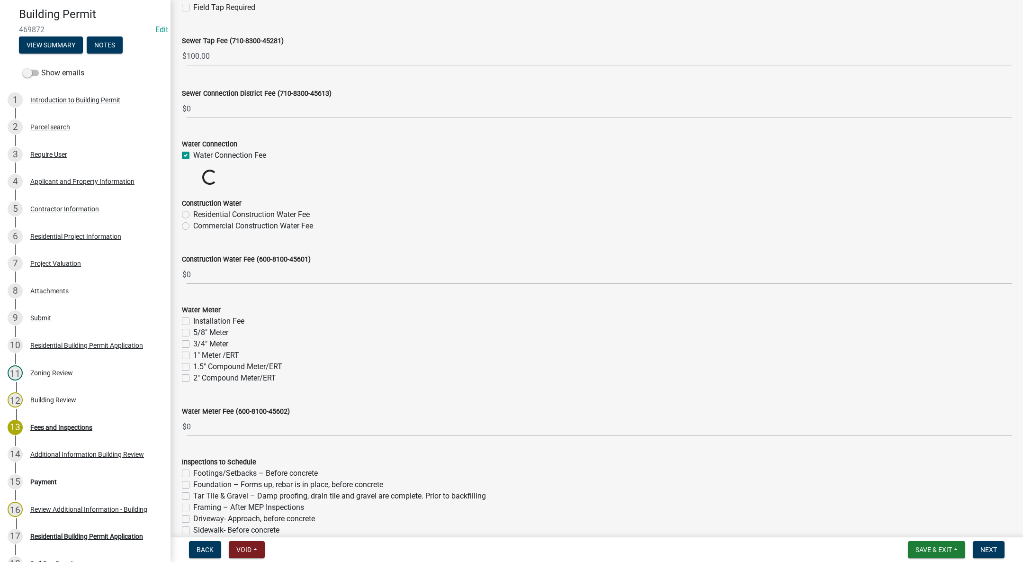
scroll to position [746, 0]
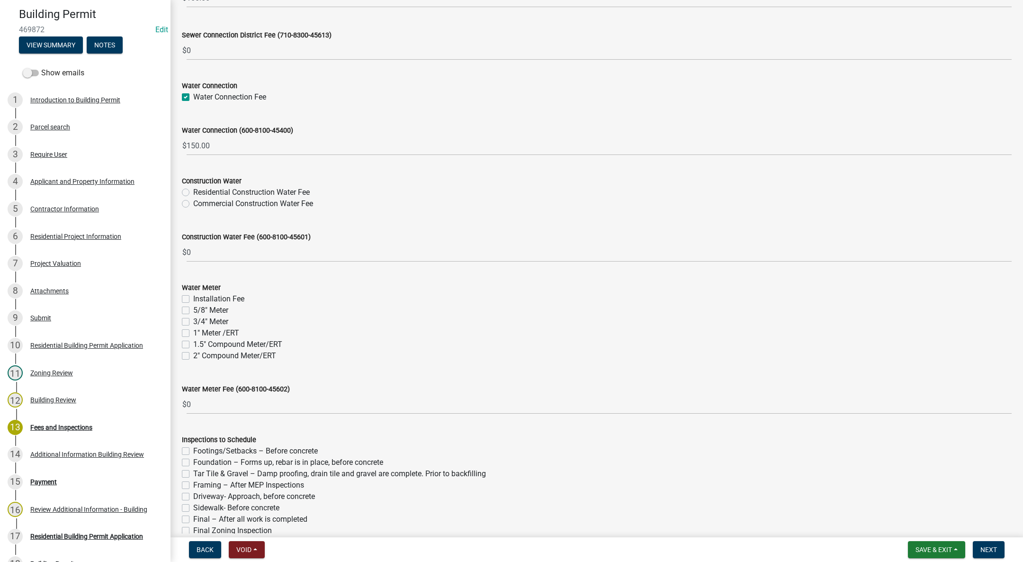
click at [193, 192] on label "Residential Construction Water Fee" at bounding box center [251, 192] width 117 height 11
click at [193, 192] on input "Residential Construction Water Fee" at bounding box center [196, 190] width 6 height 6
radio input "true"
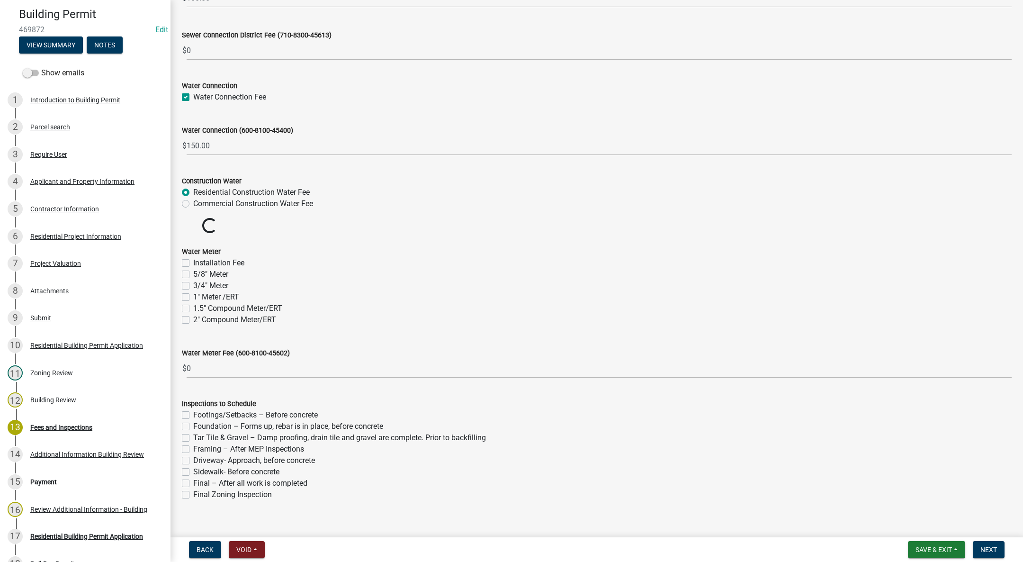
click at [193, 262] on label "Installation Fee" at bounding box center [218, 262] width 51 height 11
click at [193, 262] on input "Installation Fee" at bounding box center [196, 260] width 6 height 6
checkbox input "true"
checkbox input "false"
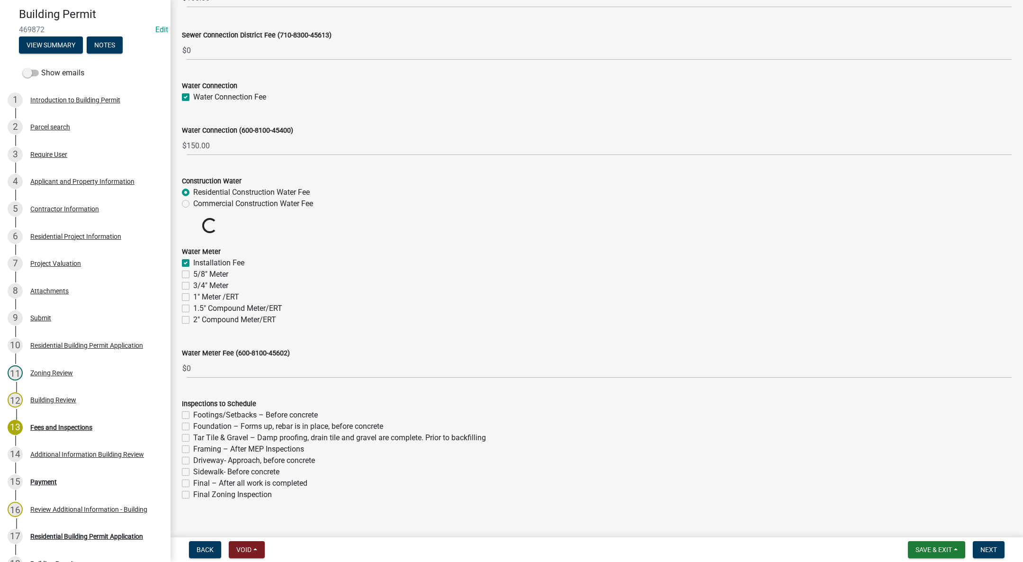
checkbox input "false"
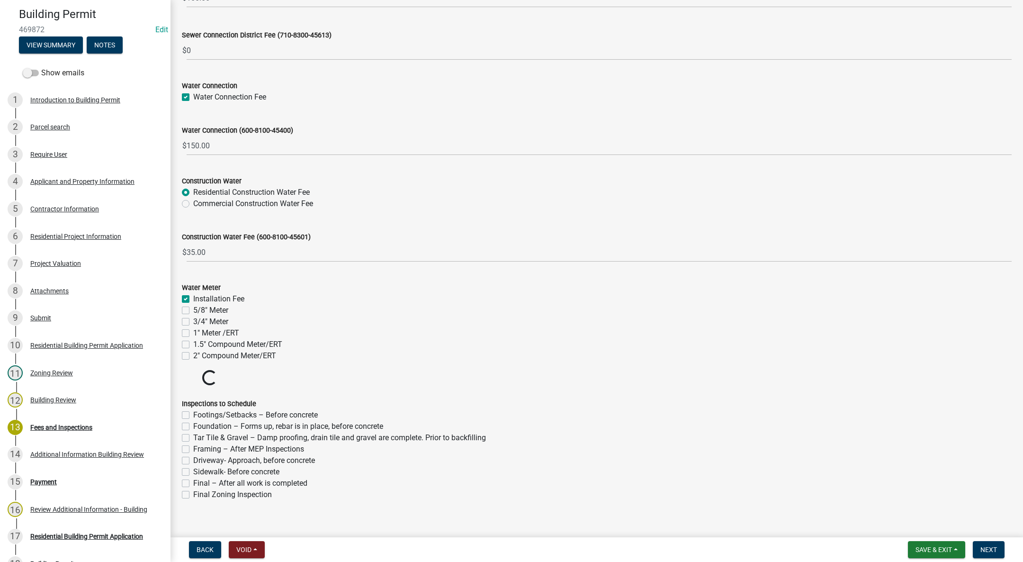
click at [193, 324] on label "3/4" Meter" at bounding box center [210, 321] width 35 height 11
click at [193, 322] on input "3/4" Meter" at bounding box center [196, 319] width 6 height 6
checkbox input "true"
checkbox input "false"
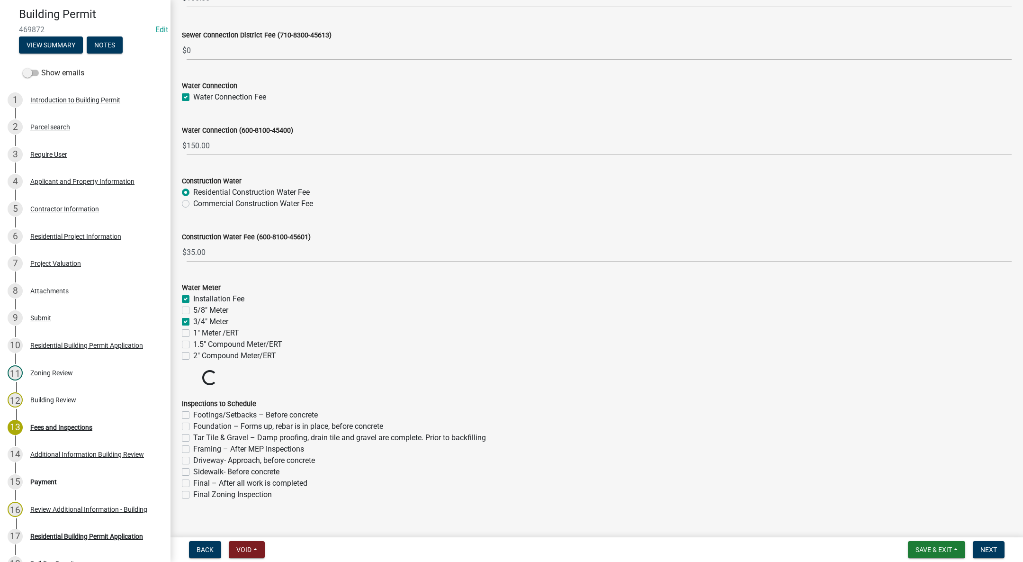
checkbox input "true"
checkbox input "false"
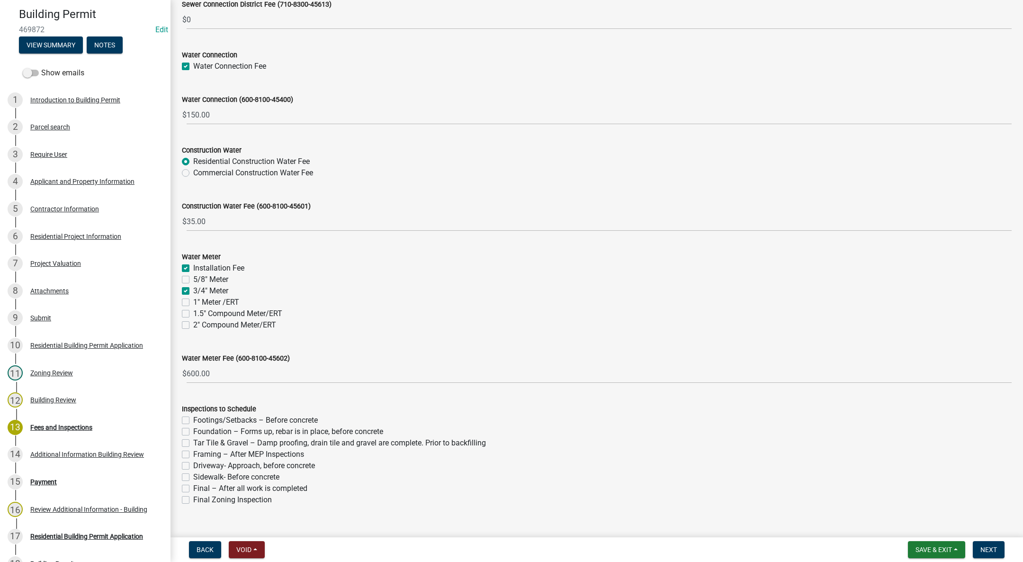
scroll to position [794, 0]
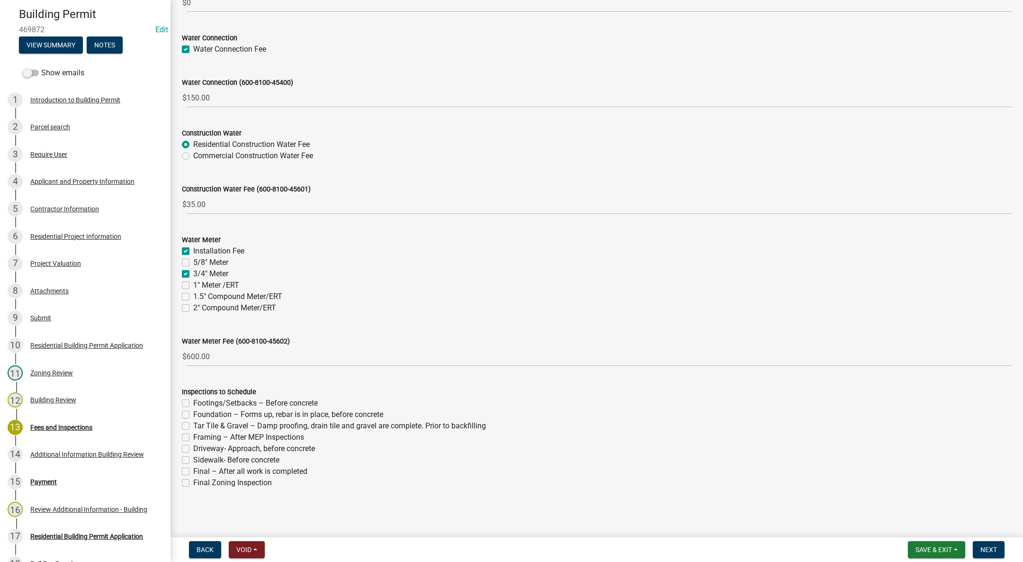
click at [193, 402] on label "Footings/Setbacks – Before concrete" at bounding box center [255, 402] width 125 height 11
click at [193, 402] on input "Footings/Setbacks – Before concrete" at bounding box center [196, 400] width 6 height 6
checkbox input "true"
checkbox input "false"
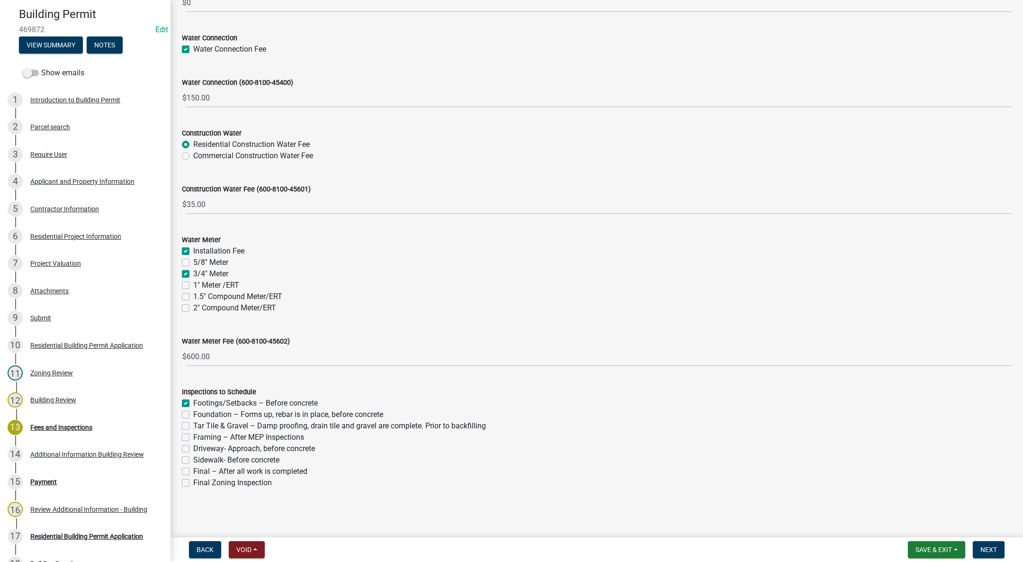
checkbox input "false"
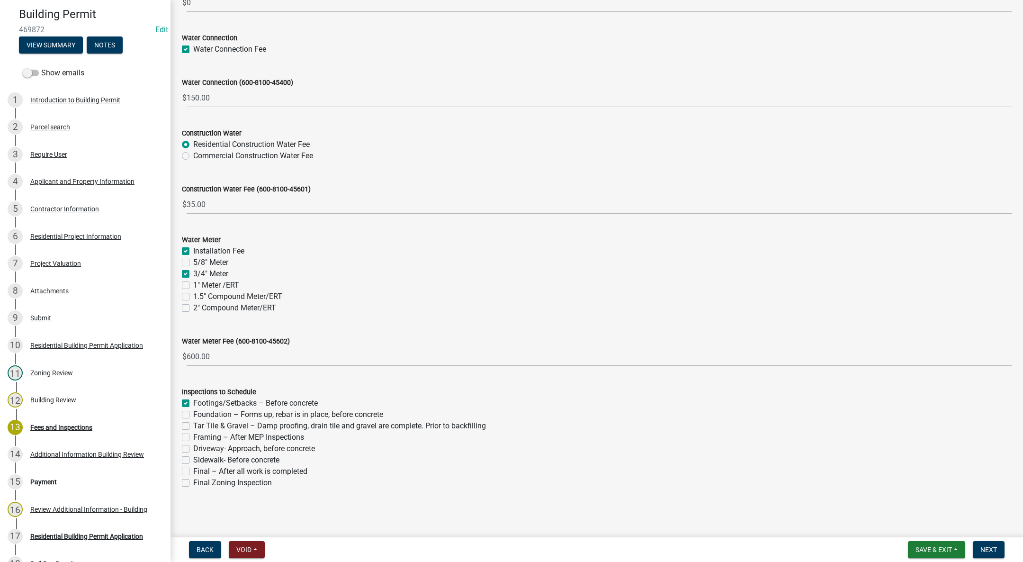
click at [193, 414] on label "Foundation – Forms up, rebar is in place, before concrete" at bounding box center [288, 414] width 190 height 11
click at [193, 414] on input "Foundation – Forms up, rebar is in place, before concrete" at bounding box center [196, 412] width 6 height 6
checkbox input "true"
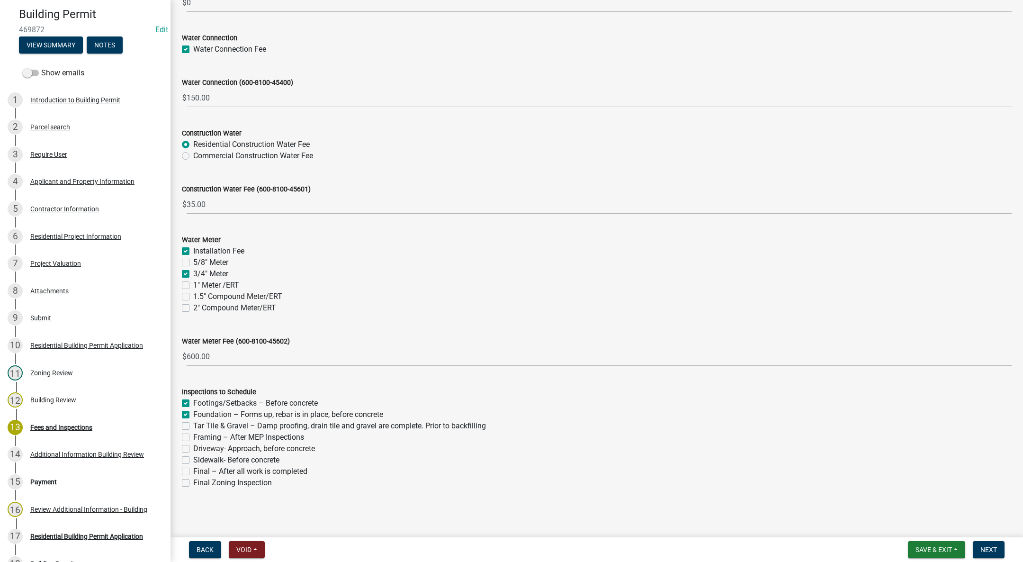
checkbox input "false"
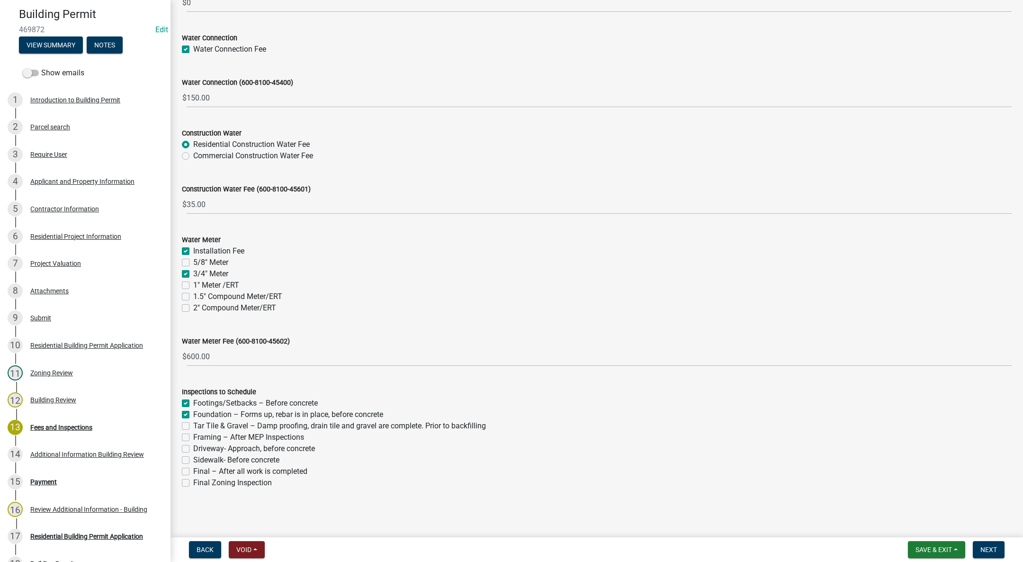
checkbox input "false"
click at [193, 425] on label "Tar Tile & Gravel – Damp proofing, drain tile and gravel are complete. Prior to…" at bounding box center [339, 425] width 293 height 11
click at [193, 425] on input "Tar Tile & Gravel – Damp proofing, drain tile and gravel are complete. Prior to…" at bounding box center [196, 423] width 6 height 6
checkbox input "true"
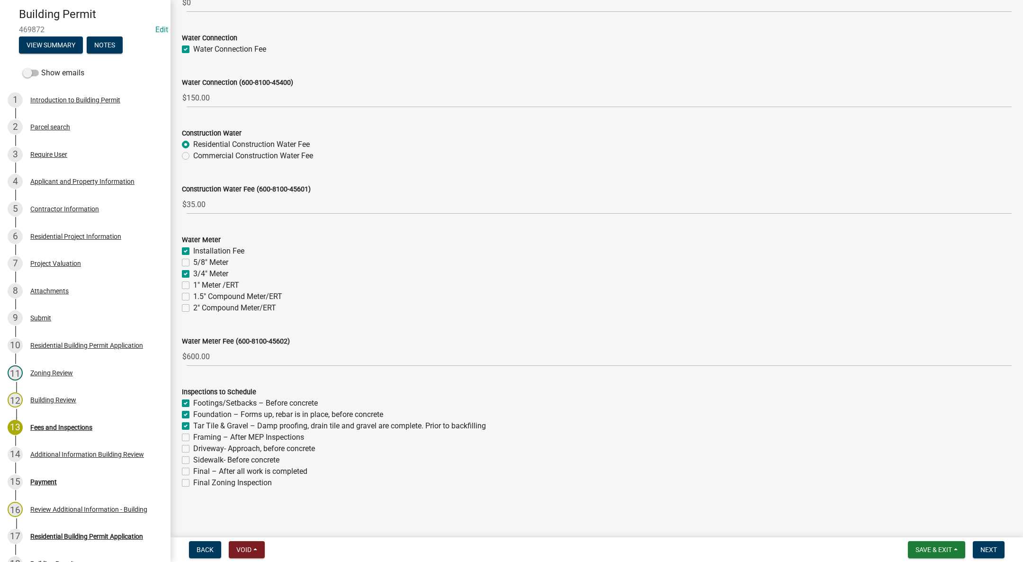
checkbox input "true"
checkbox input "false"
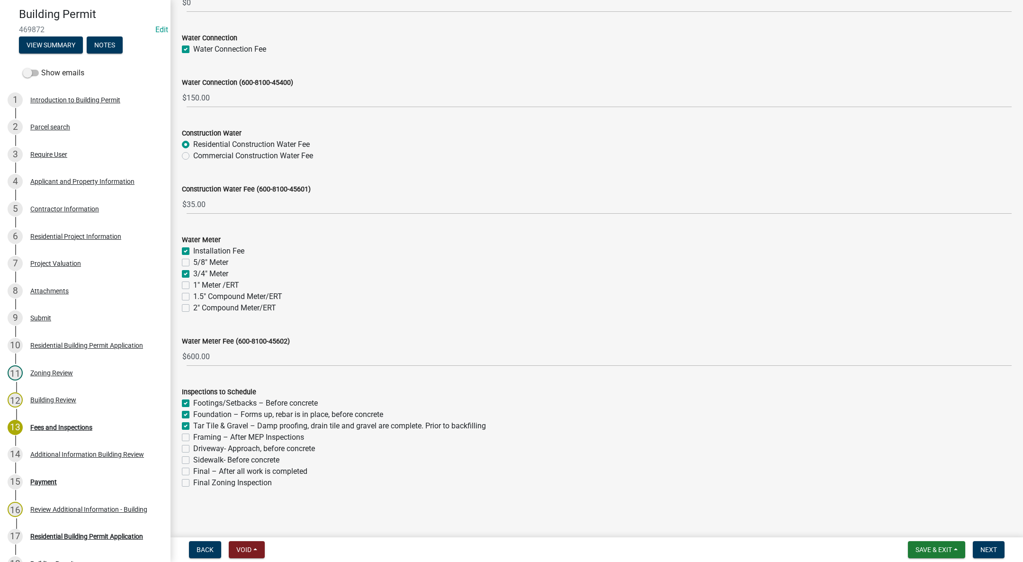
checkbox input "false"
click at [193, 438] on label "Framing – After MEP Inspections" at bounding box center [248, 436] width 111 height 11
click at [193, 438] on input "Framing – After MEP Inspections" at bounding box center [196, 434] width 6 height 6
checkbox input "true"
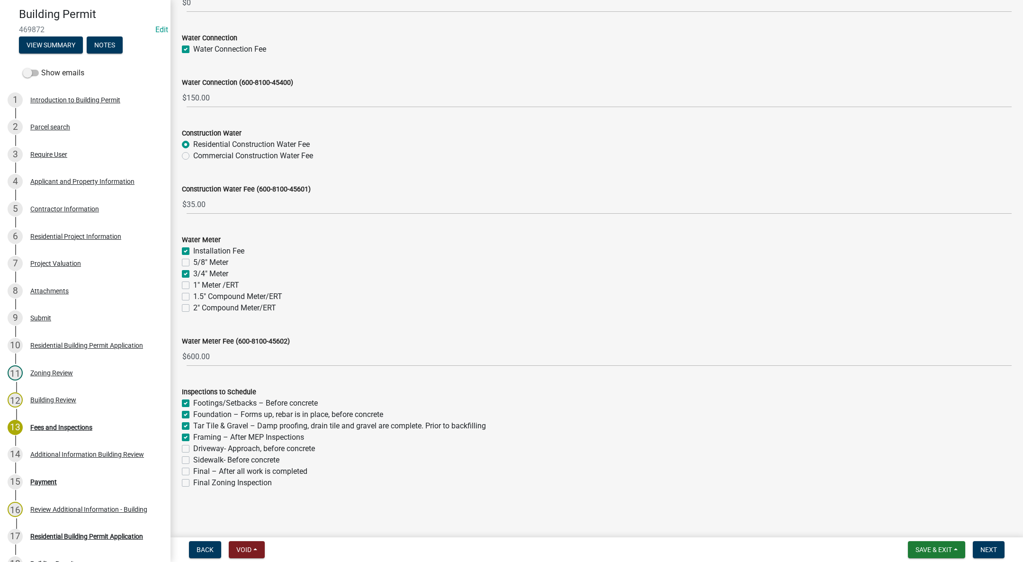
checkbox input "true"
checkbox input "false"
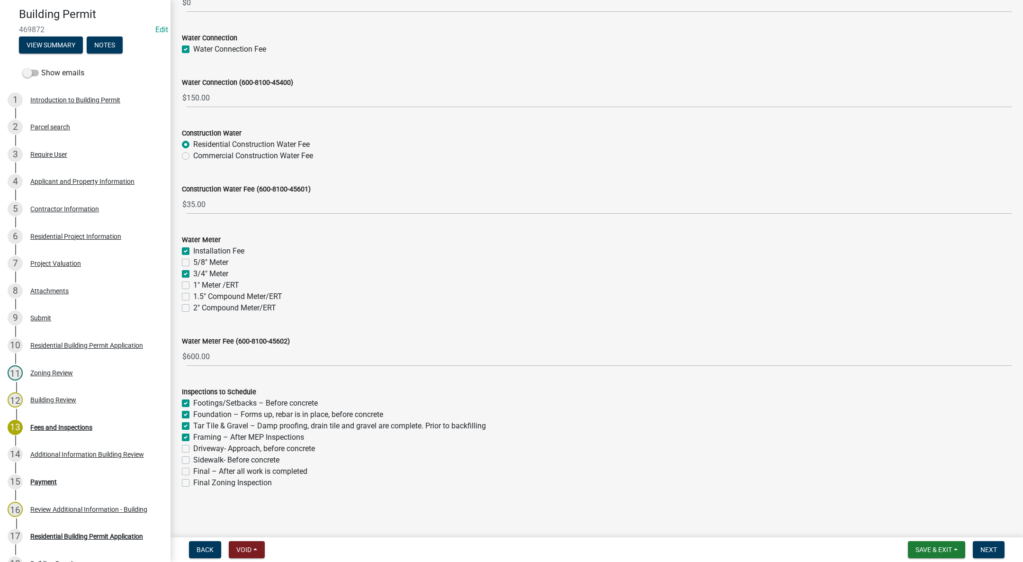
checkbox input "false"
click at [193, 447] on label "Driveway- Approach, before concrete" at bounding box center [254, 448] width 122 height 11
click at [193, 447] on input "Driveway- Approach, before concrete" at bounding box center [196, 446] width 6 height 6
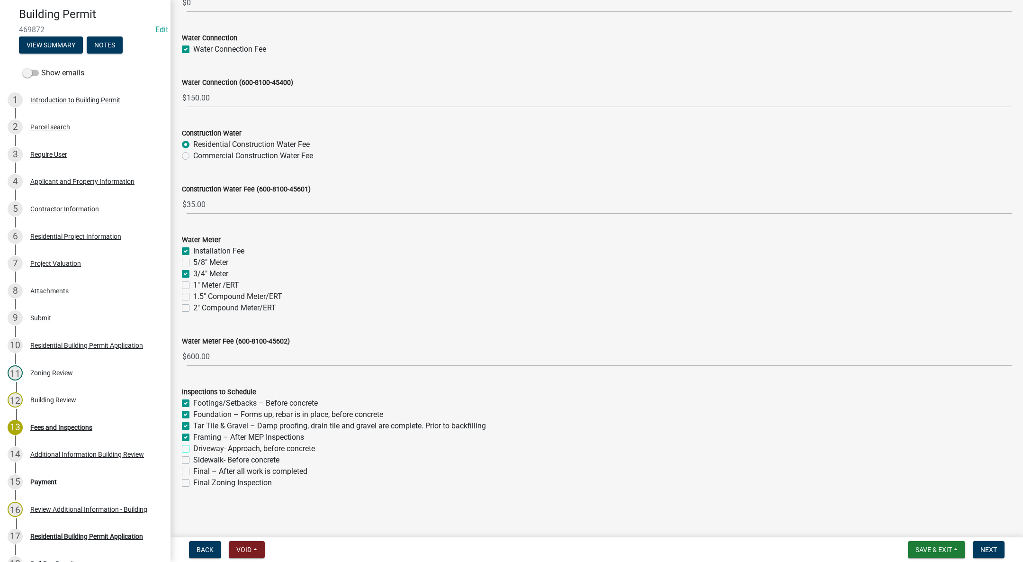
checkbox input "true"
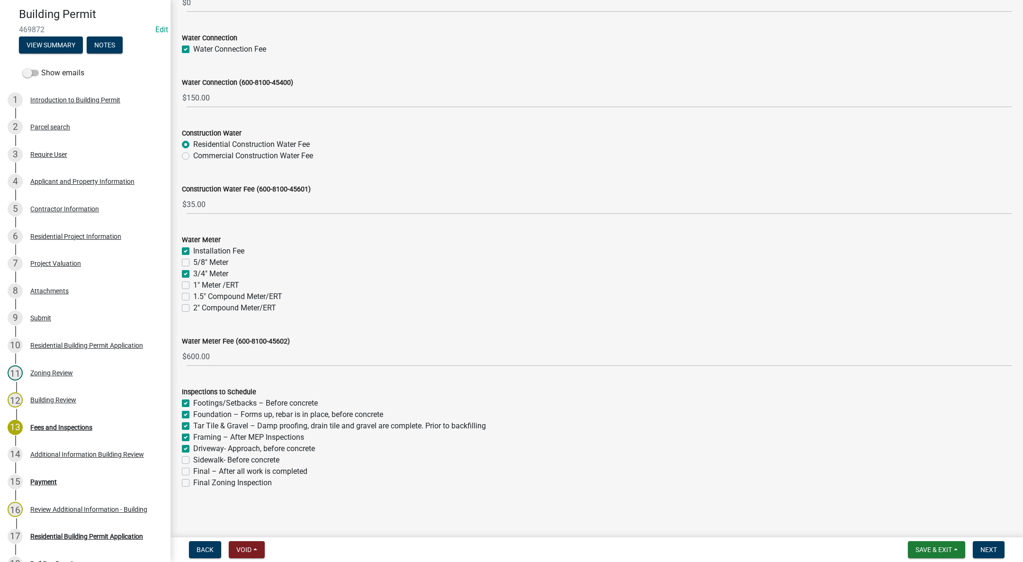
checkbox input "true"
checkbox input "false"
click at [193, 456] on label "Sidewalk- Before concrete" at bounding box center [236, 459] width 86 height 11
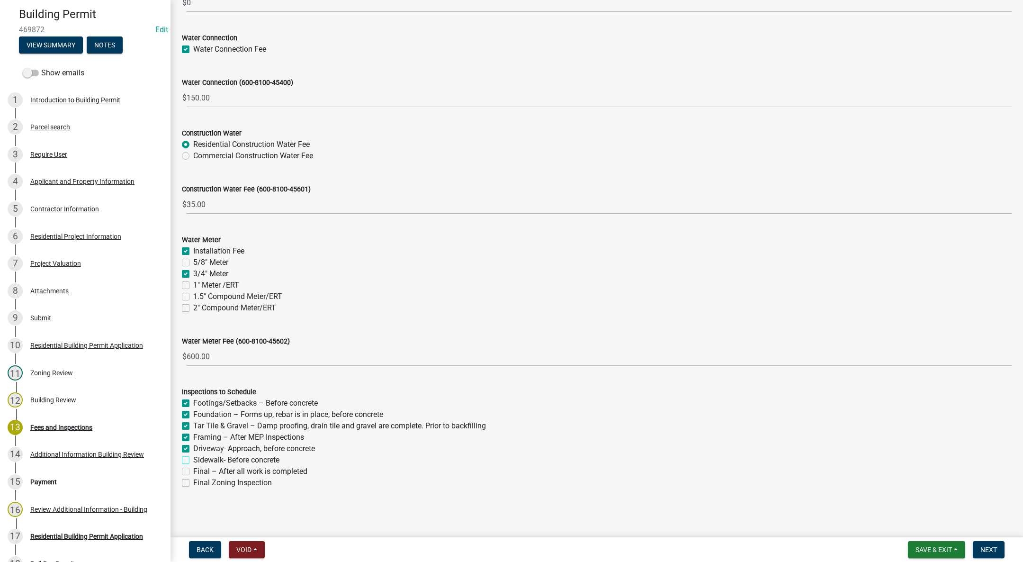
click at [193, 456] on input "Sidewalk- Before concrete" at bounding box center [196, 457] width 6 height 6
checkbox input "true"
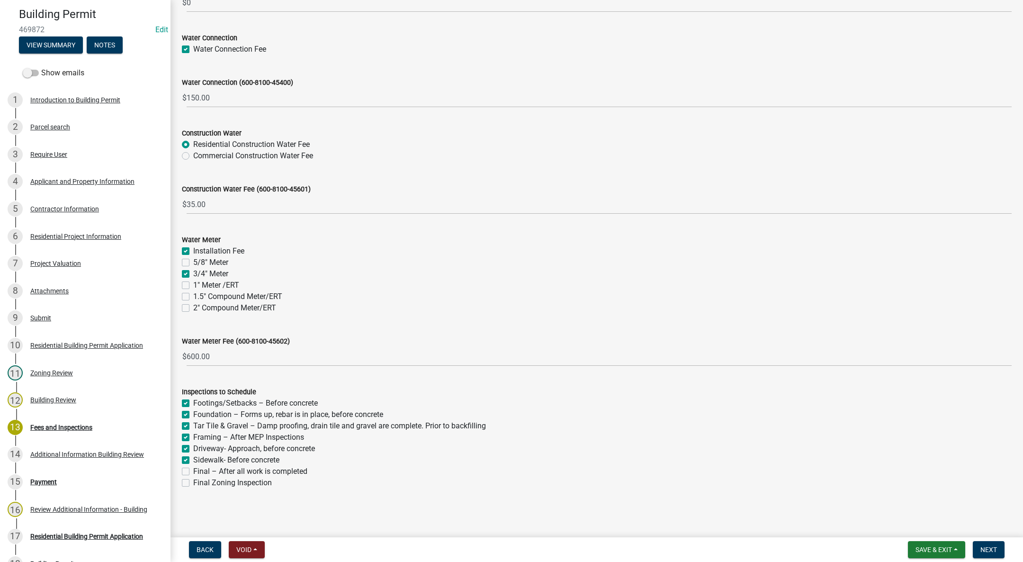
checkbox input "true"
checkbox input "false"
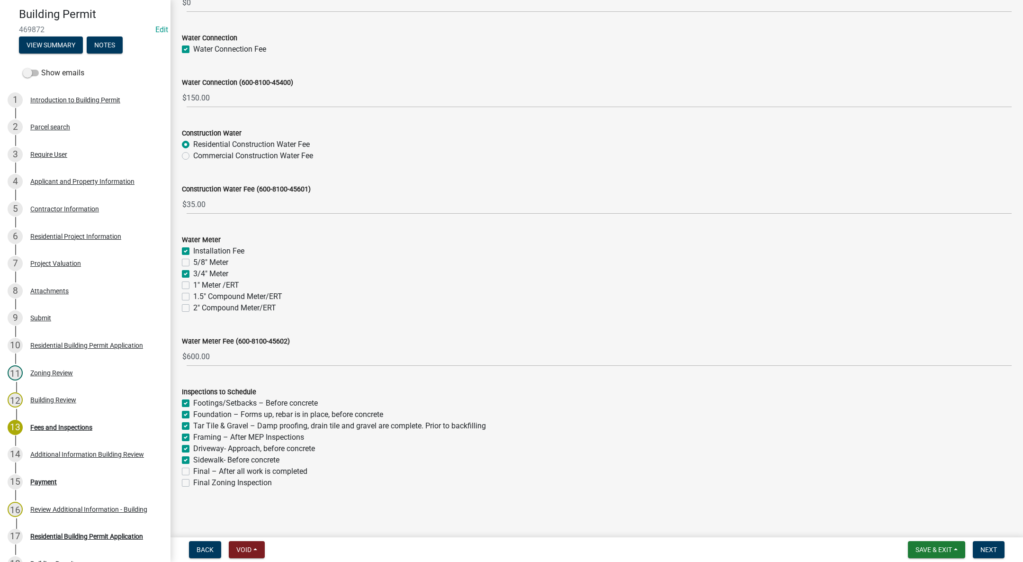
click at [193, 470] on label "Final – After all work is completed" at bounding box center [250, 471] width 114 height 11
click at [193, 470] on input "Final – After all work is completed" at bounding box center [196, 469] width 6 height 6
checkbox input "true"
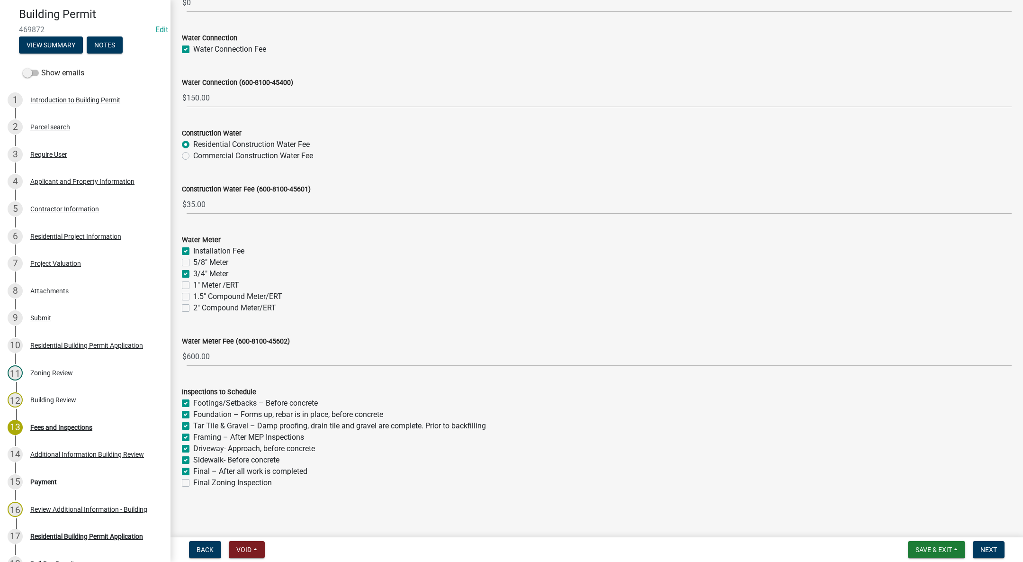
checkbox input "true"
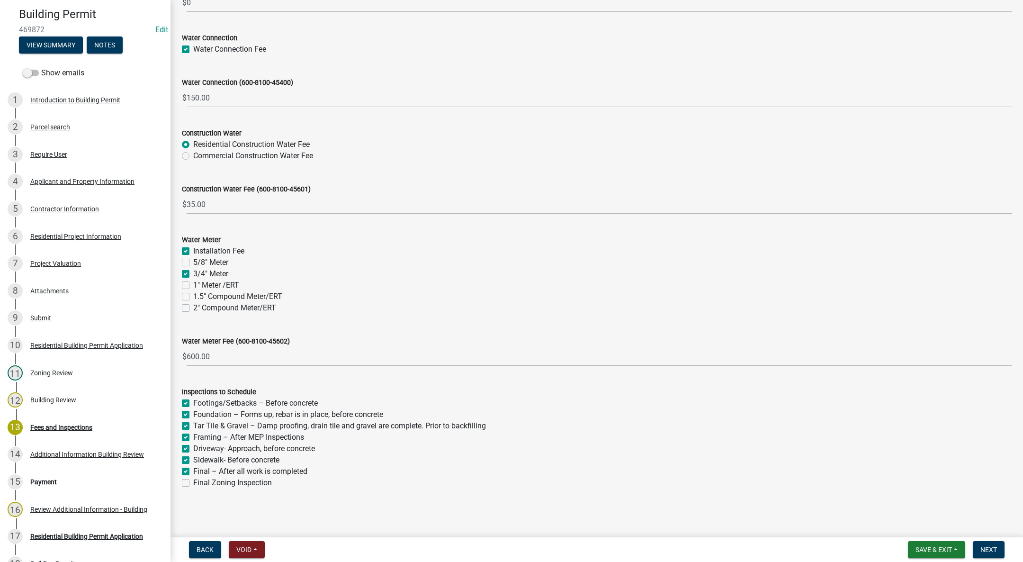
checkbox input "false"
drag, startPoint x: 981, startPoint y: 550, endPoint x: 972, endPoint y: 544, distance: 10.6
click at [981, 549] on span "Next" at bounding box center [988, 550] width 17 height 8
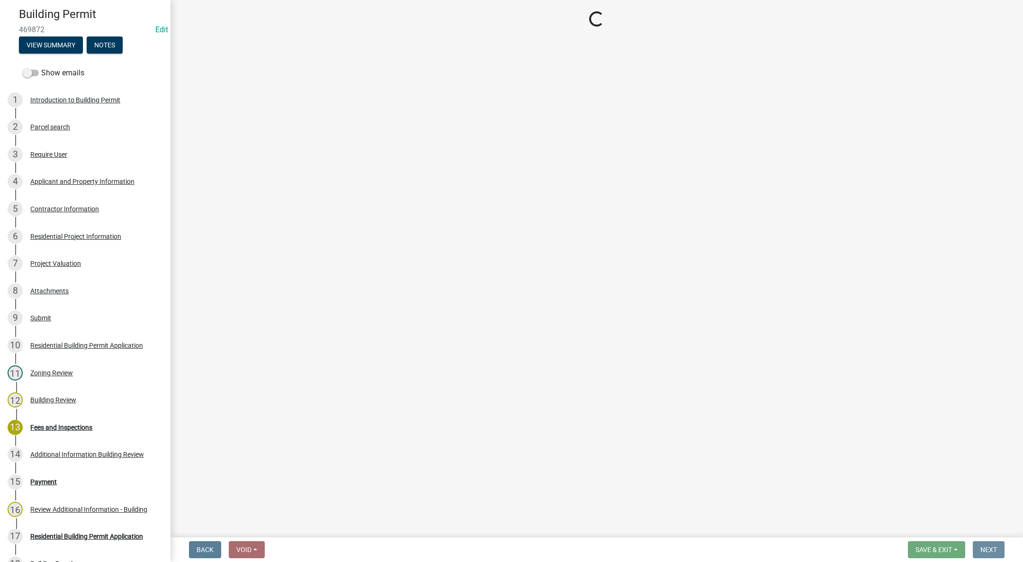
scroll to position [0, 0]
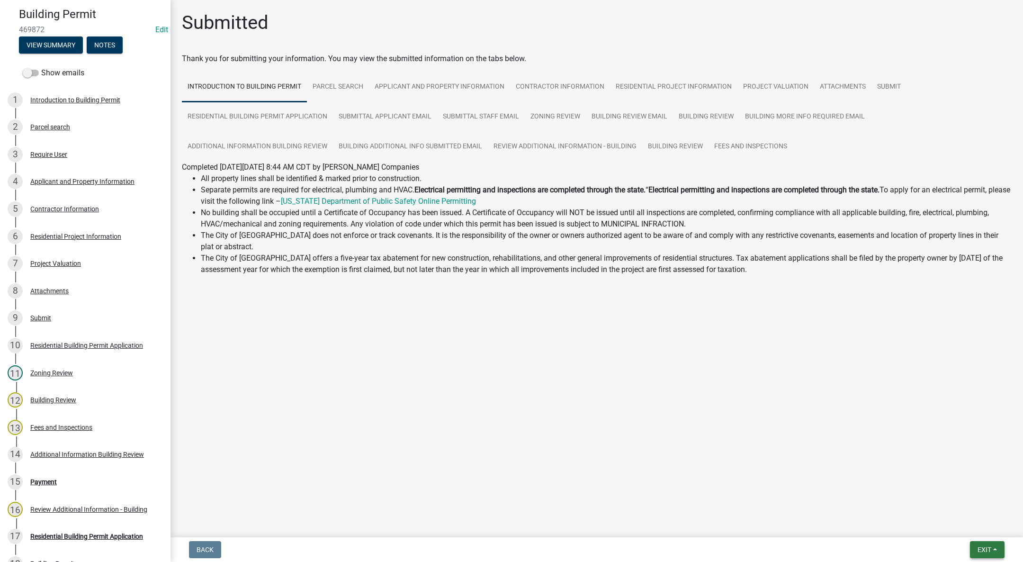
click at [995, 554] on button "Exit" at bounding box center [987, 549] width 35 height 17
click at [982, 522] on button "Save & Exit" at bounding box center [967, 524] width 76 height 23
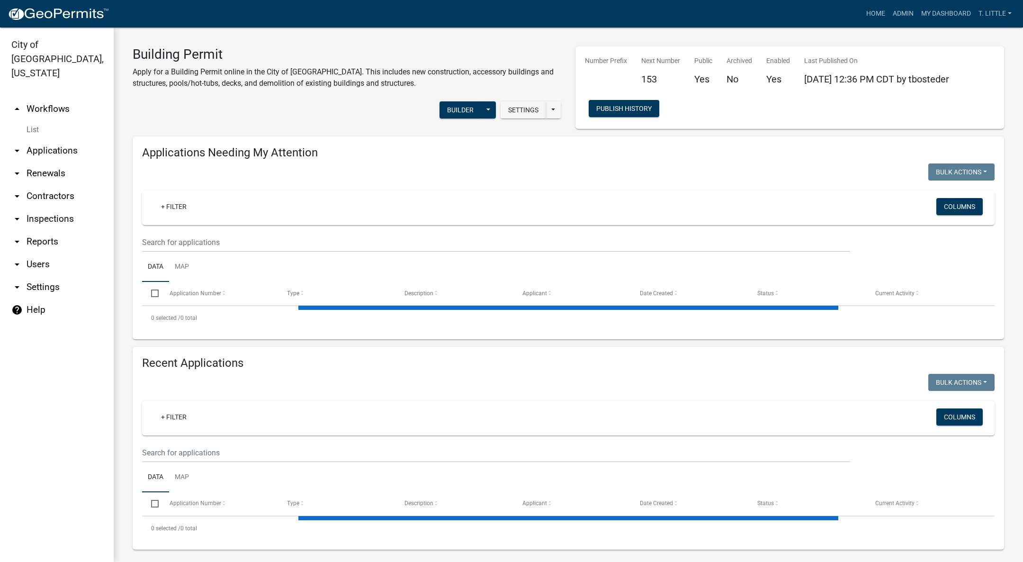
select select "3: 100"
